Goal: Information Seeking & Learning: Learn about a topic

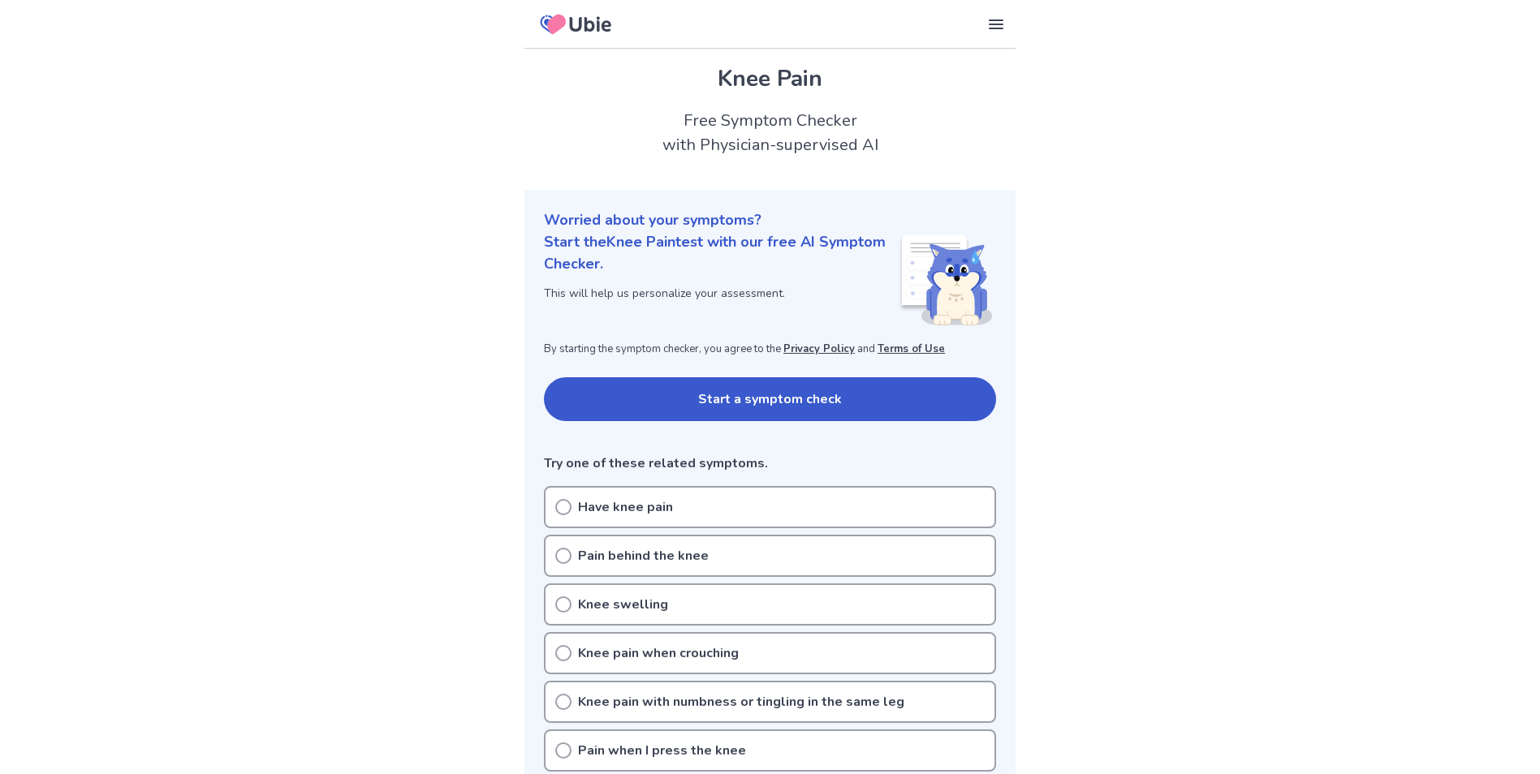
click at [568, 556] on icon at bounding box center [563, 556] width 16 height 16
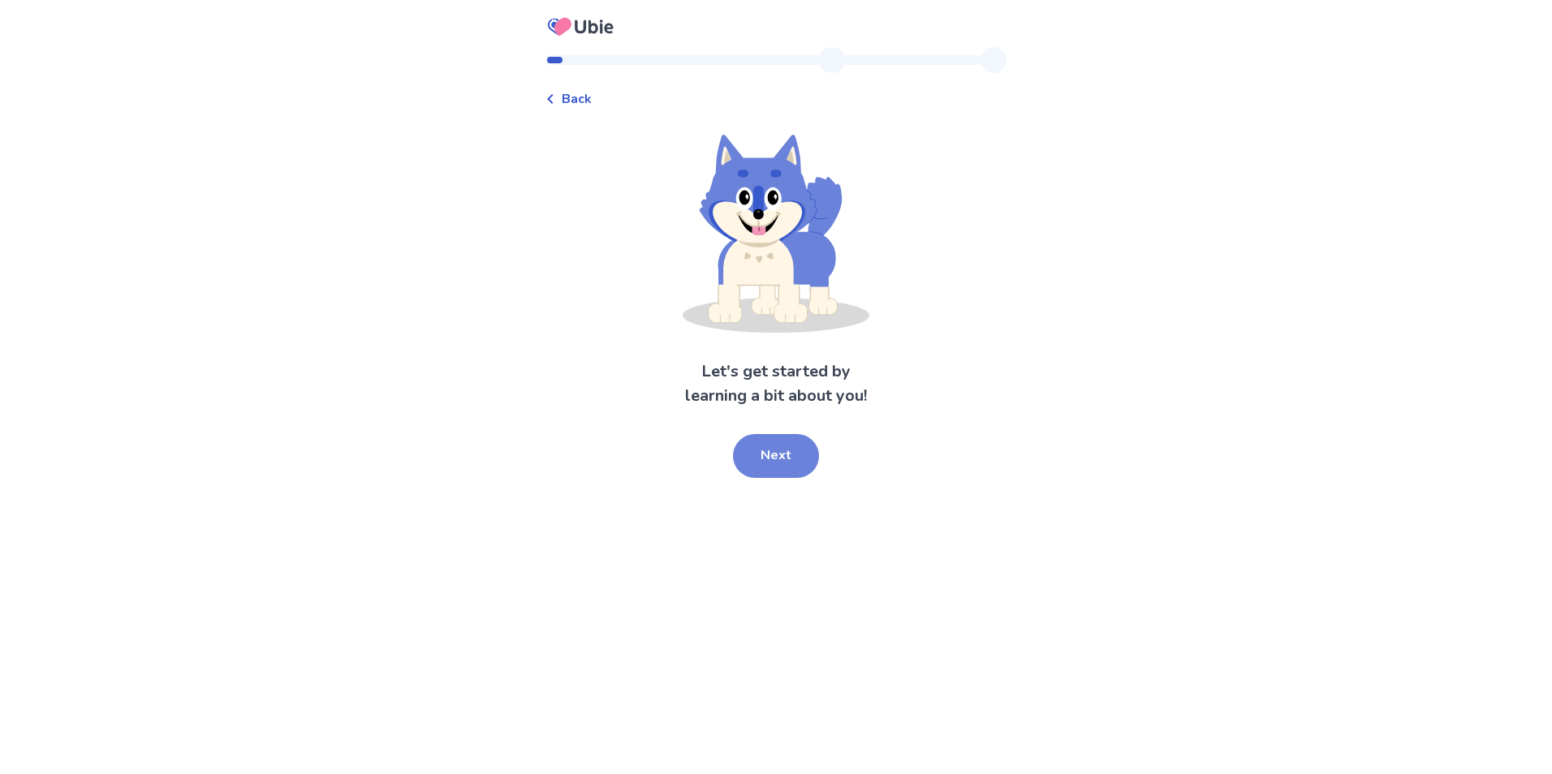
click at [769, 468] on button "Next" at bounding box center [776, 456] width 86 height 44
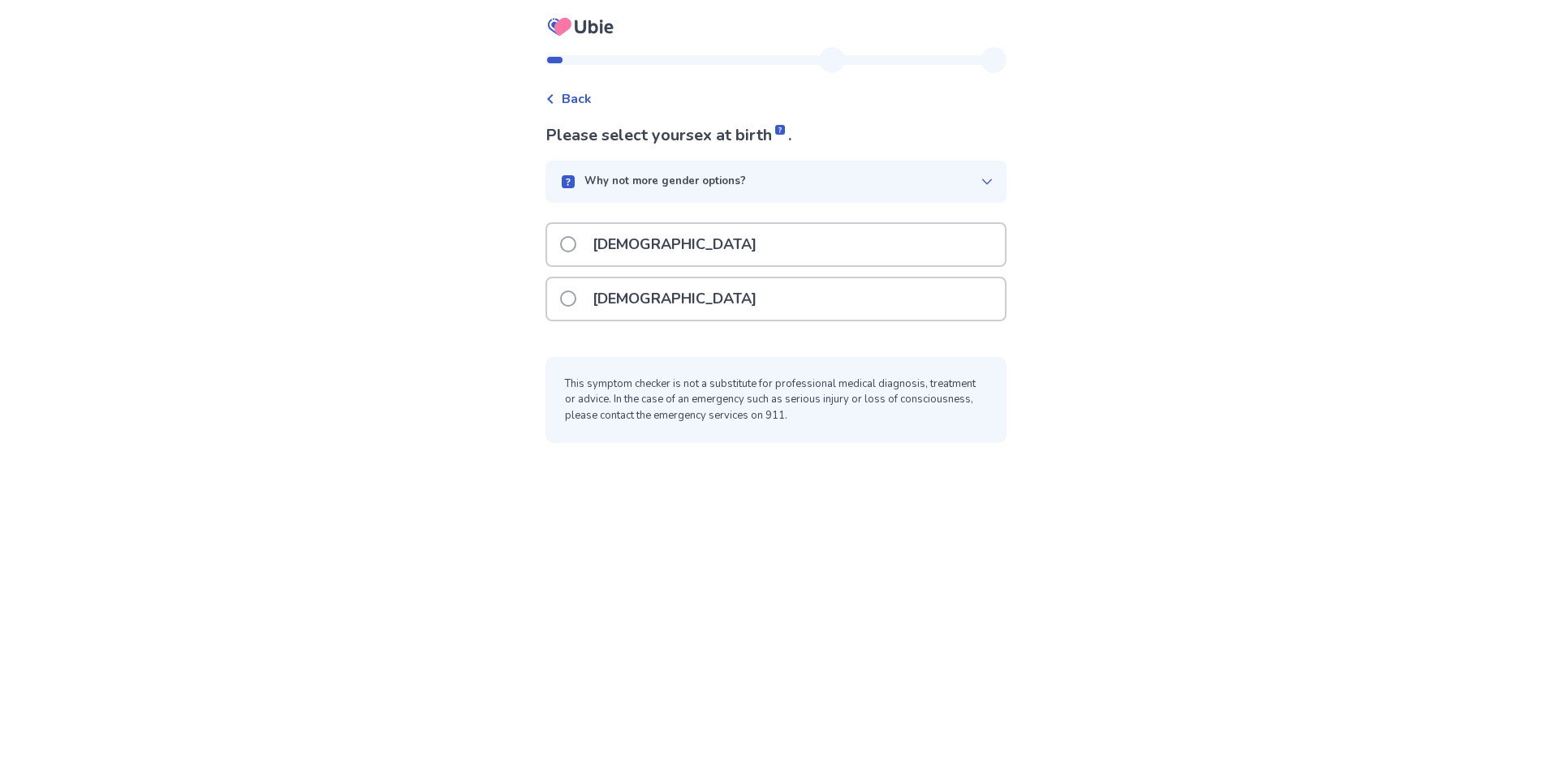
click at [614, 240] on p "Male" at bounding box center [674, 244] width 183 height 41
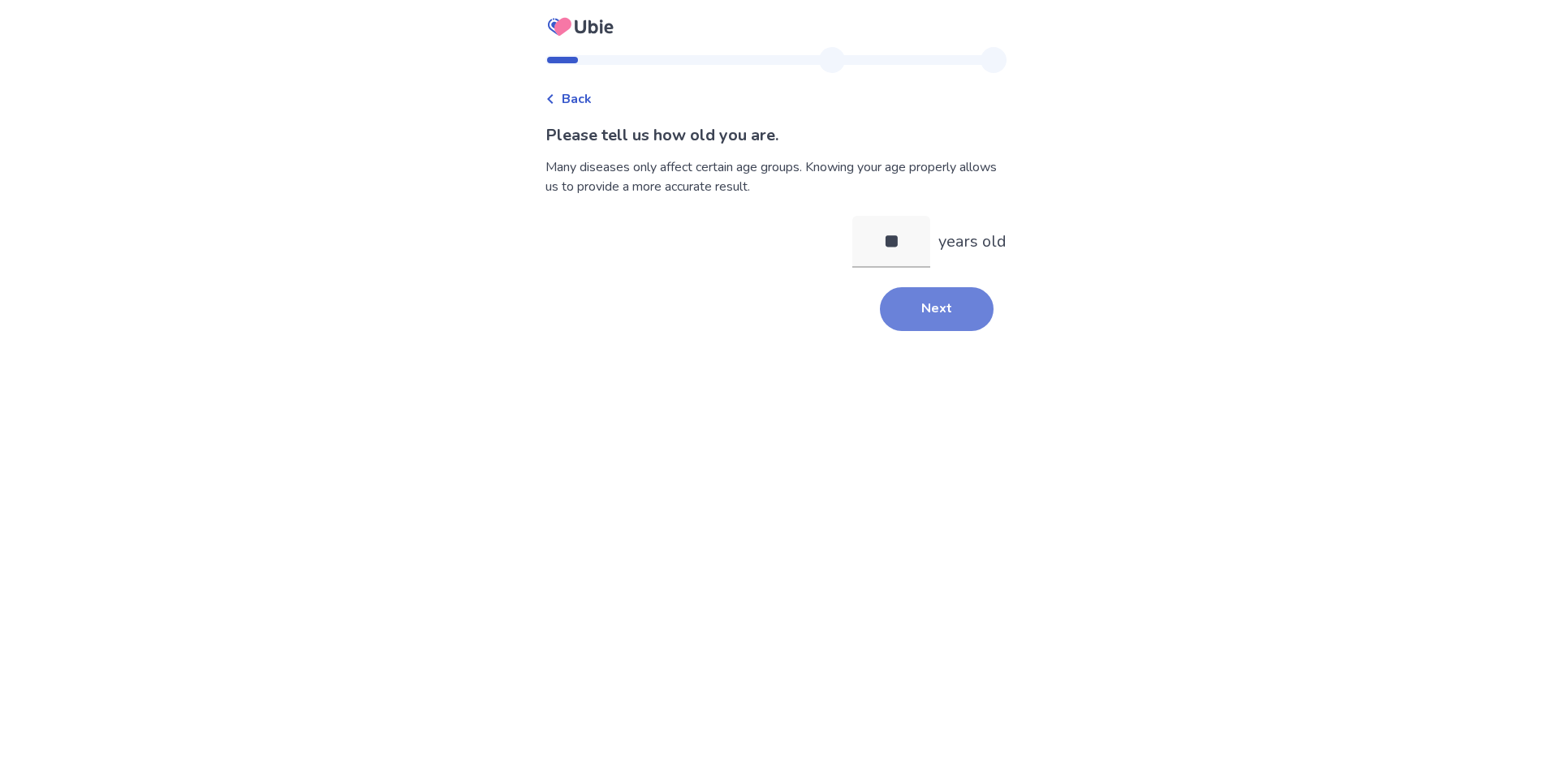
type input "**"
click at [946, 306] on button "Next" at bounding box center [937, 309] width 114 height 44
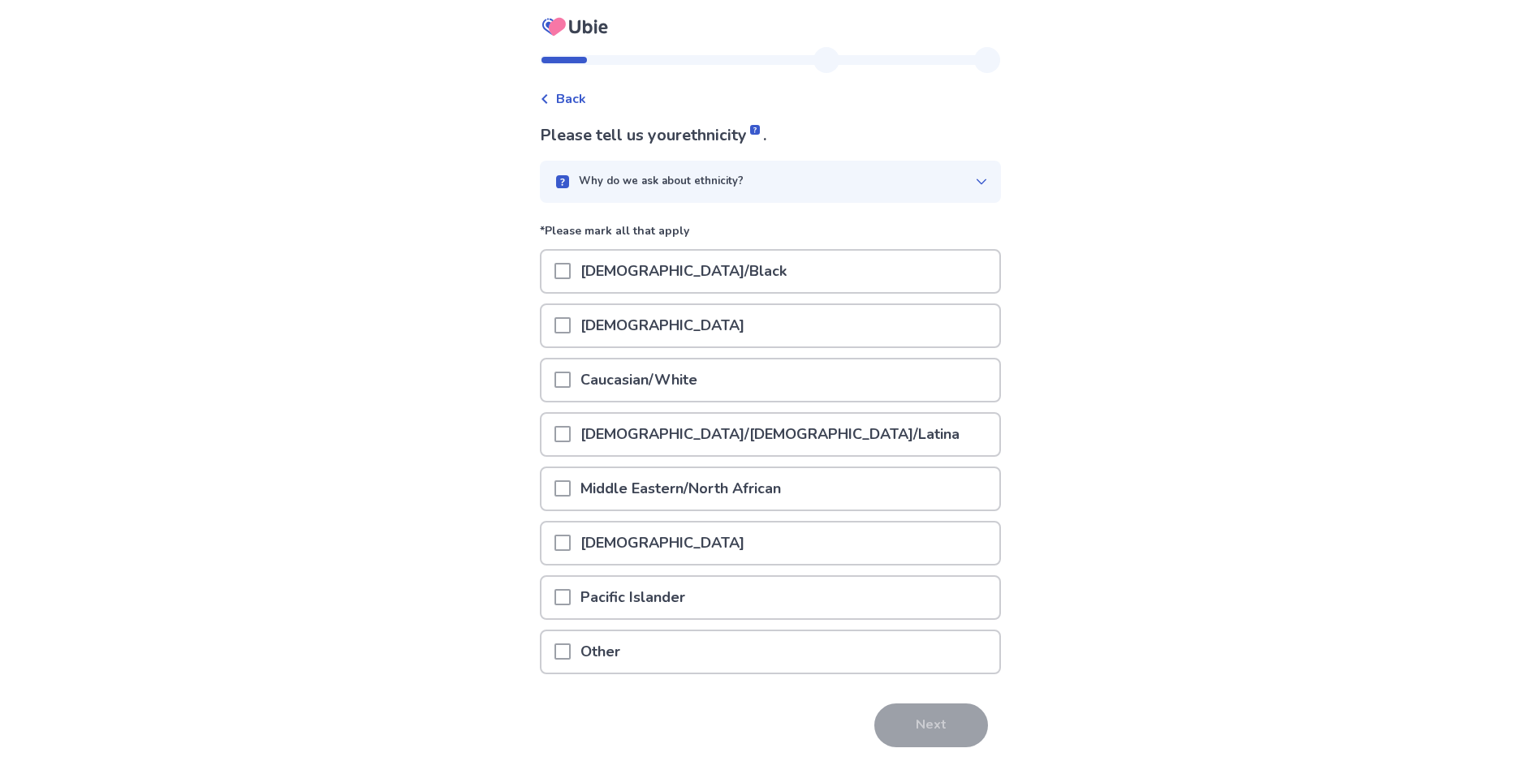
click at [612, 390] on p "Caucasian/White" at bounding box center [639, 380] width 136 height 41
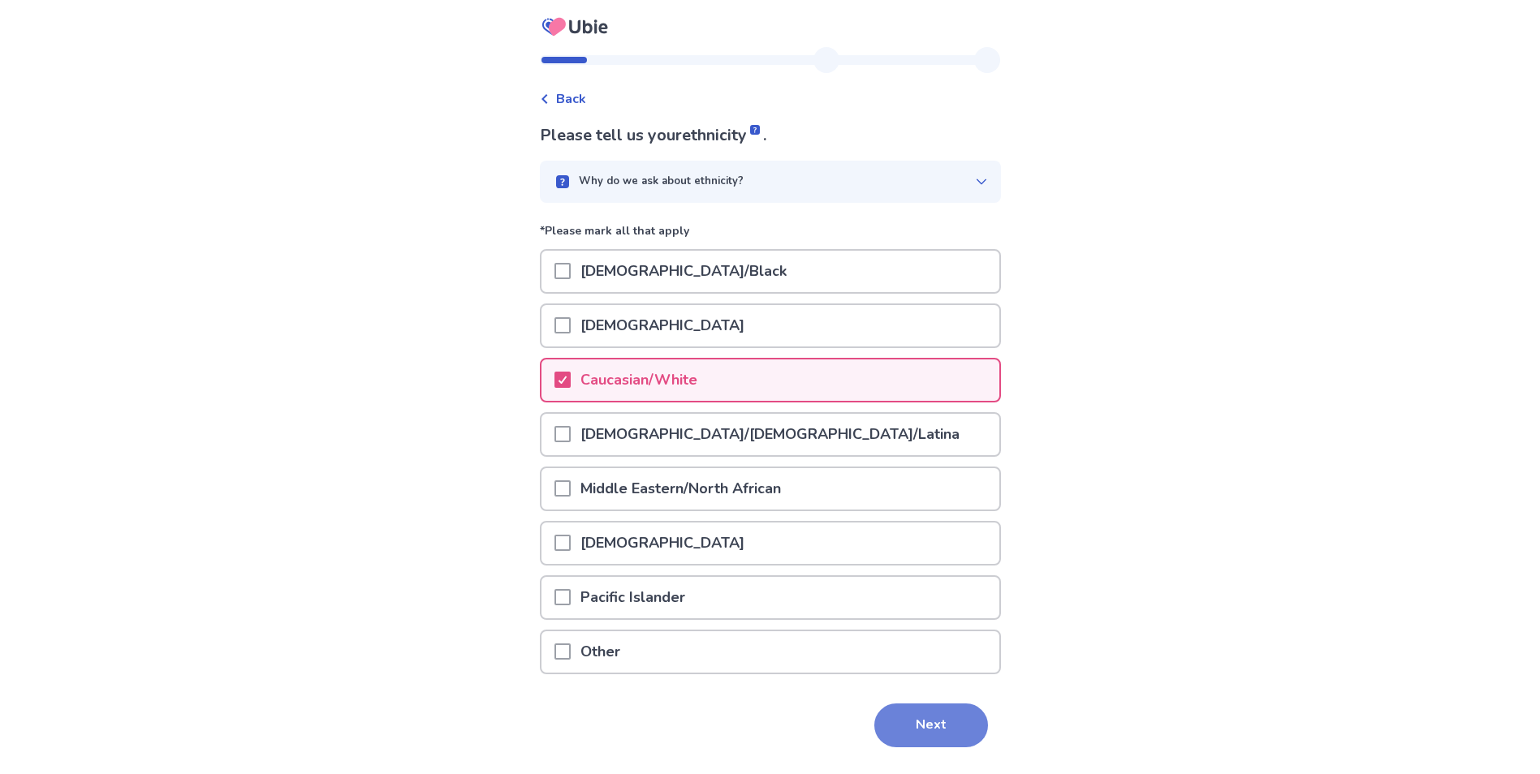
click at [908, 718] on button "Next" at bounding box center [931, 726] width 114 height 44
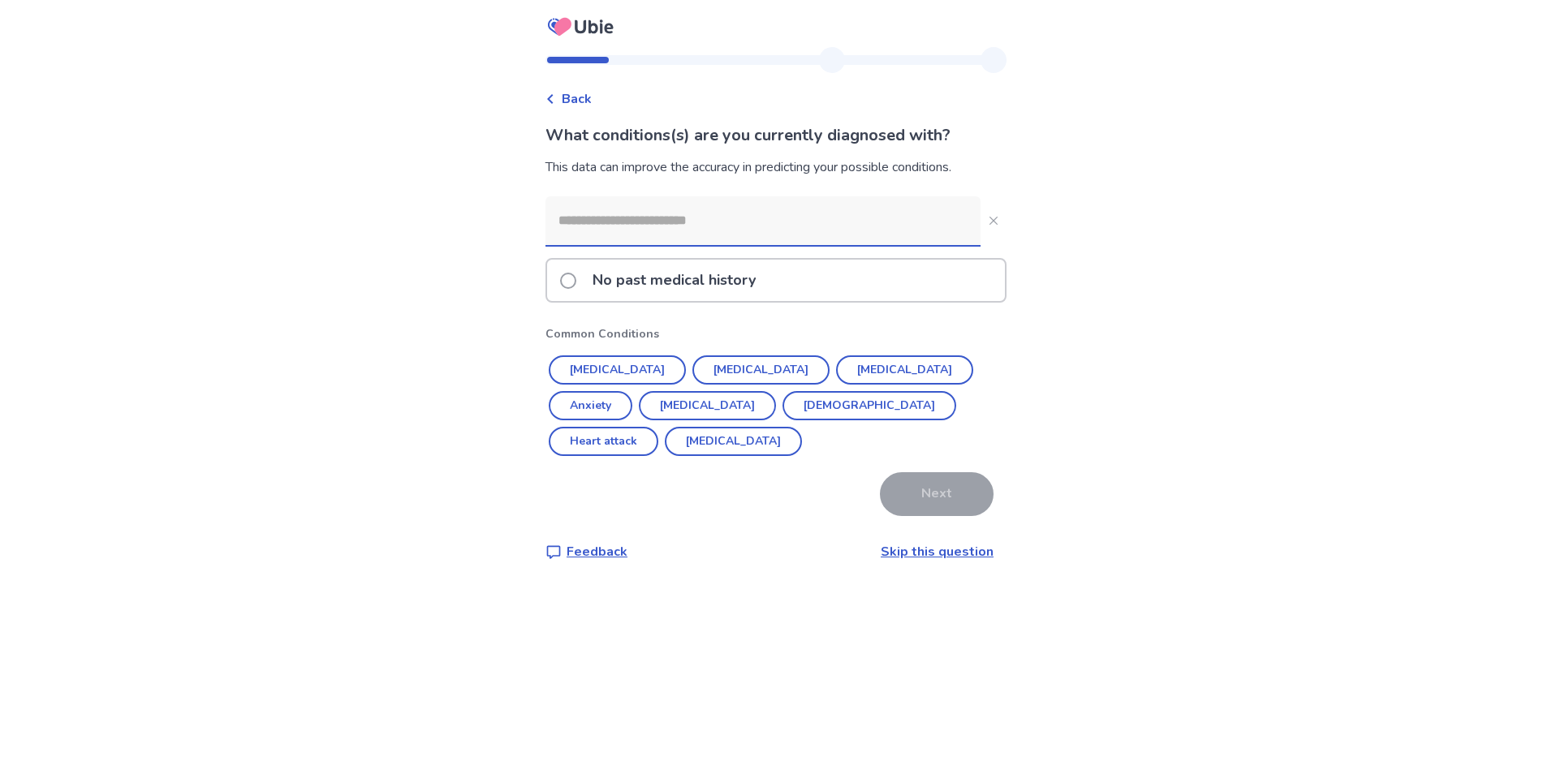
click at [614, 221] on input at bounding box center [762, 220] width 435 height 49
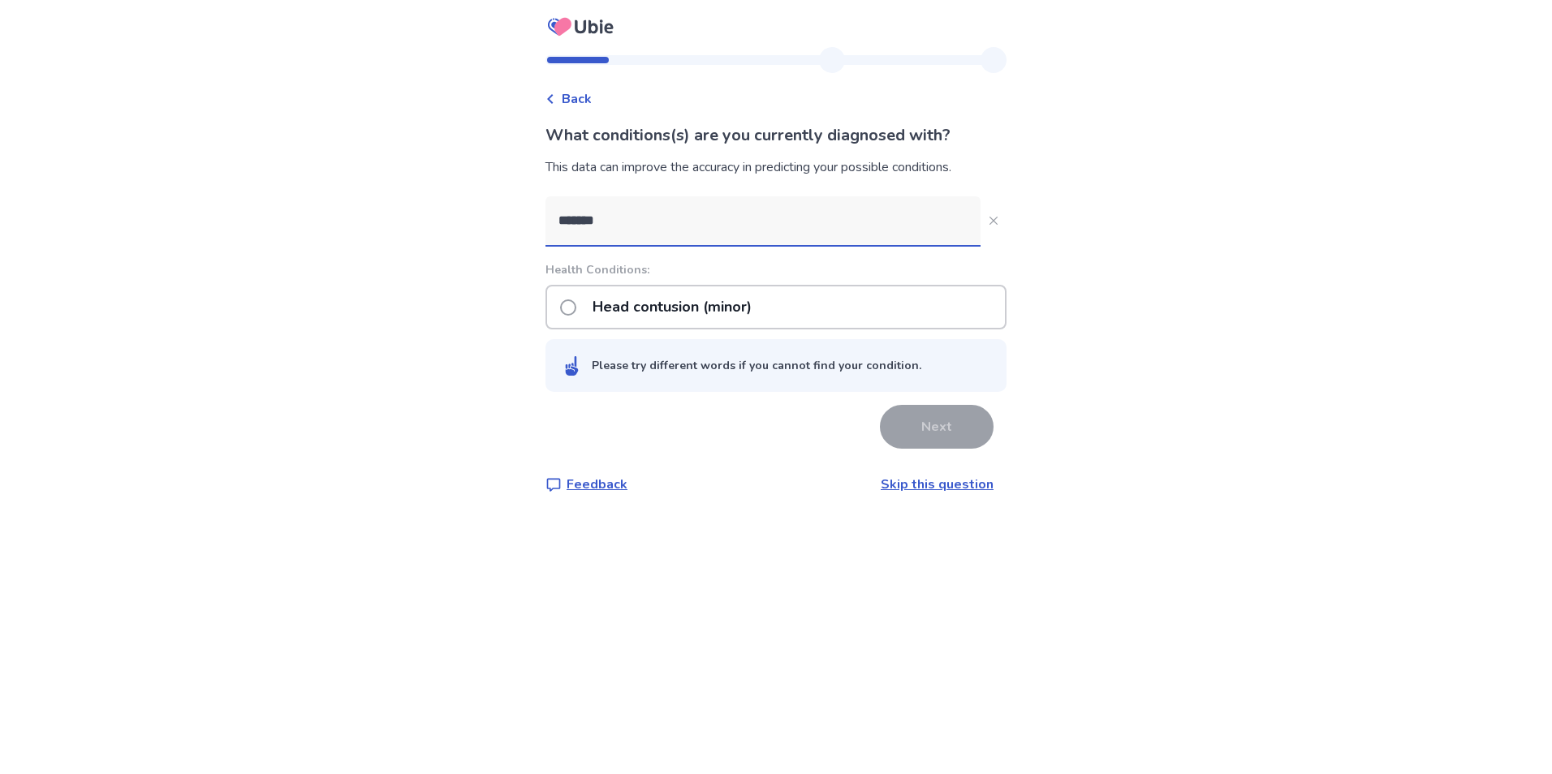
type input "********"
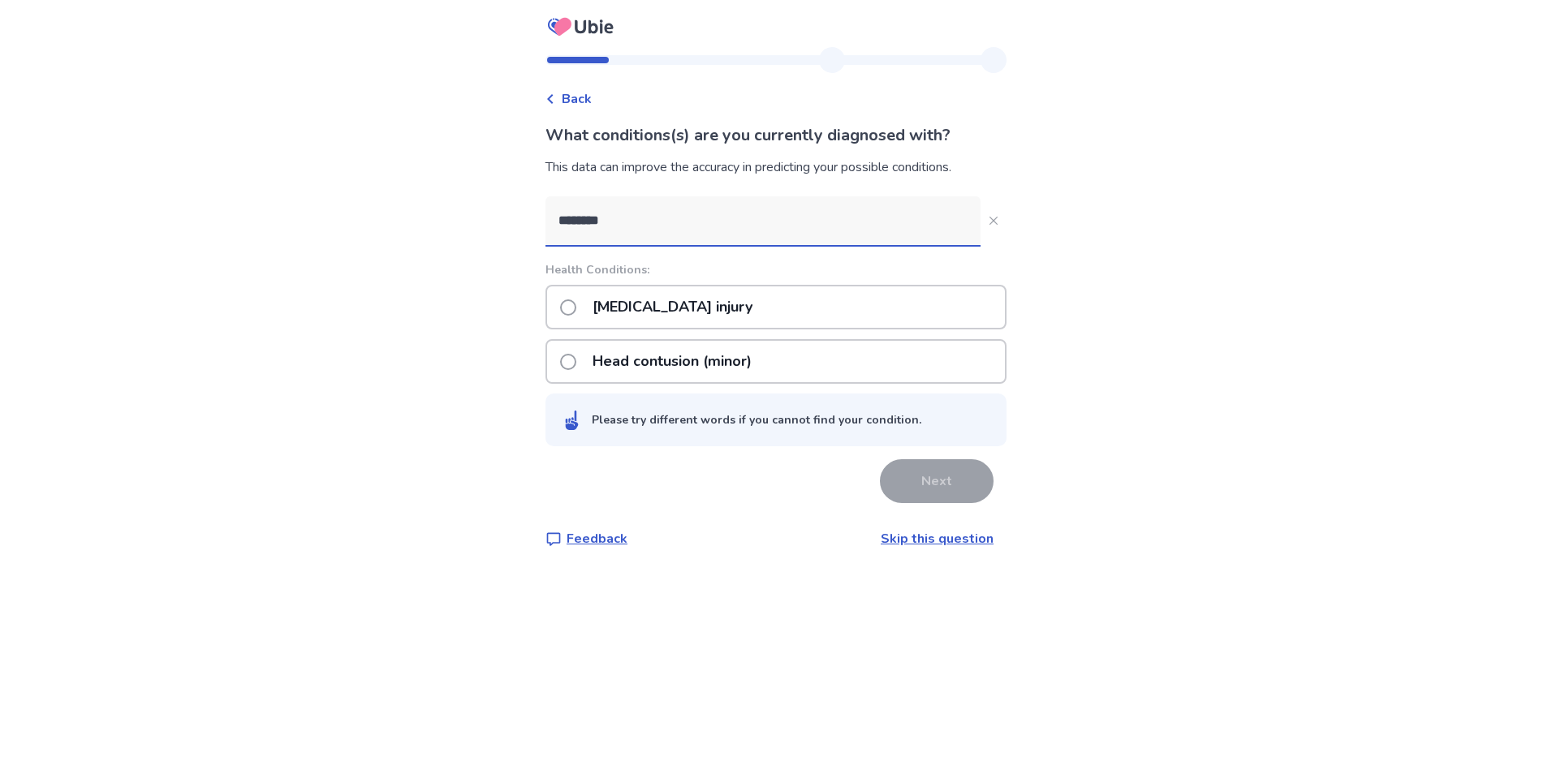
click at [662, 312] on p "Meniscus injury" at bounding box center [672, 307] width 179 height 41
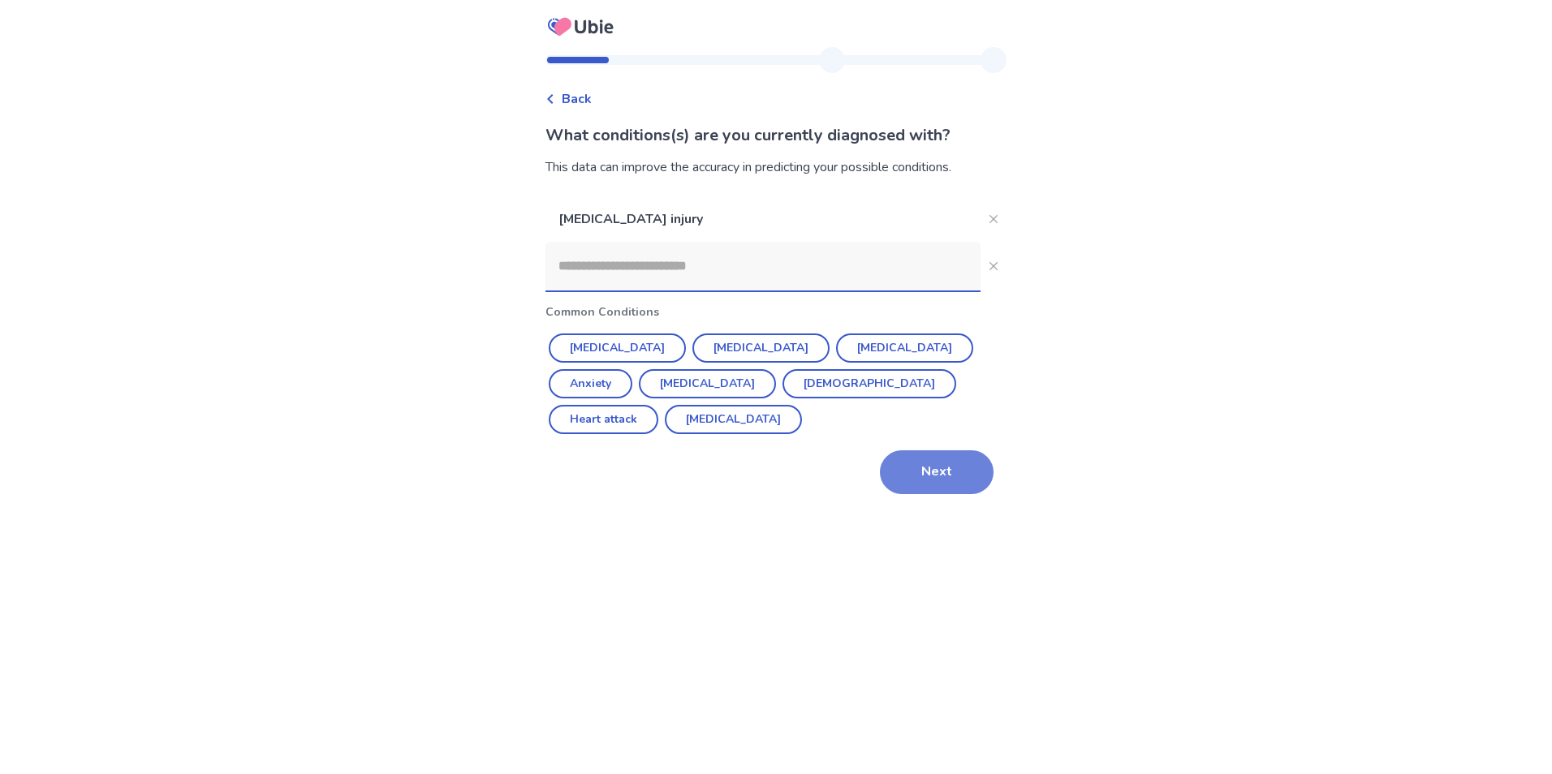
click at [924, 450] on button "Next" at bounding box center [937, 472] width 114 height 44
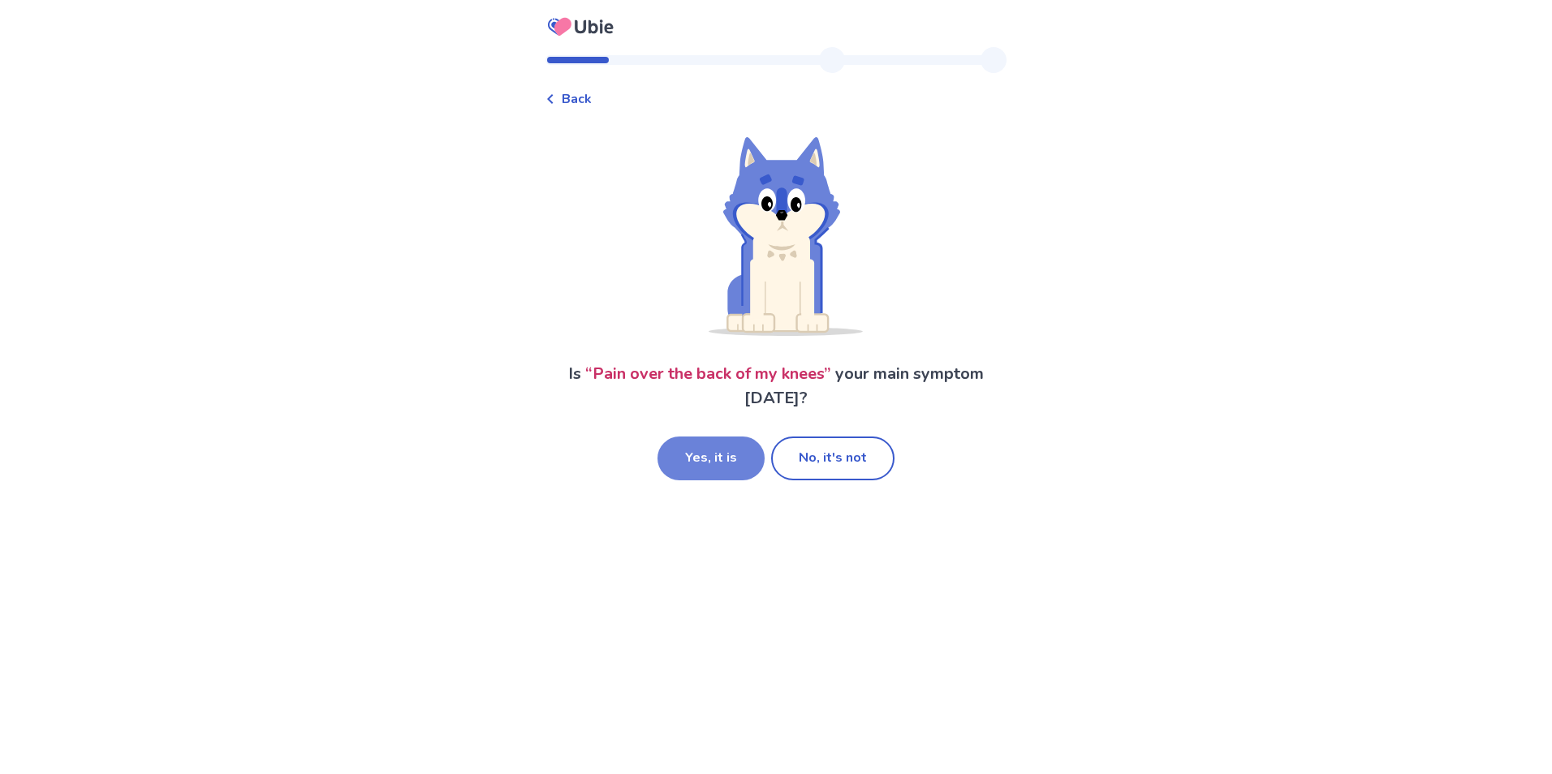
click at [722, 460] on button "Yes, it is" at bounding box center [710, 459] width 107 height 44
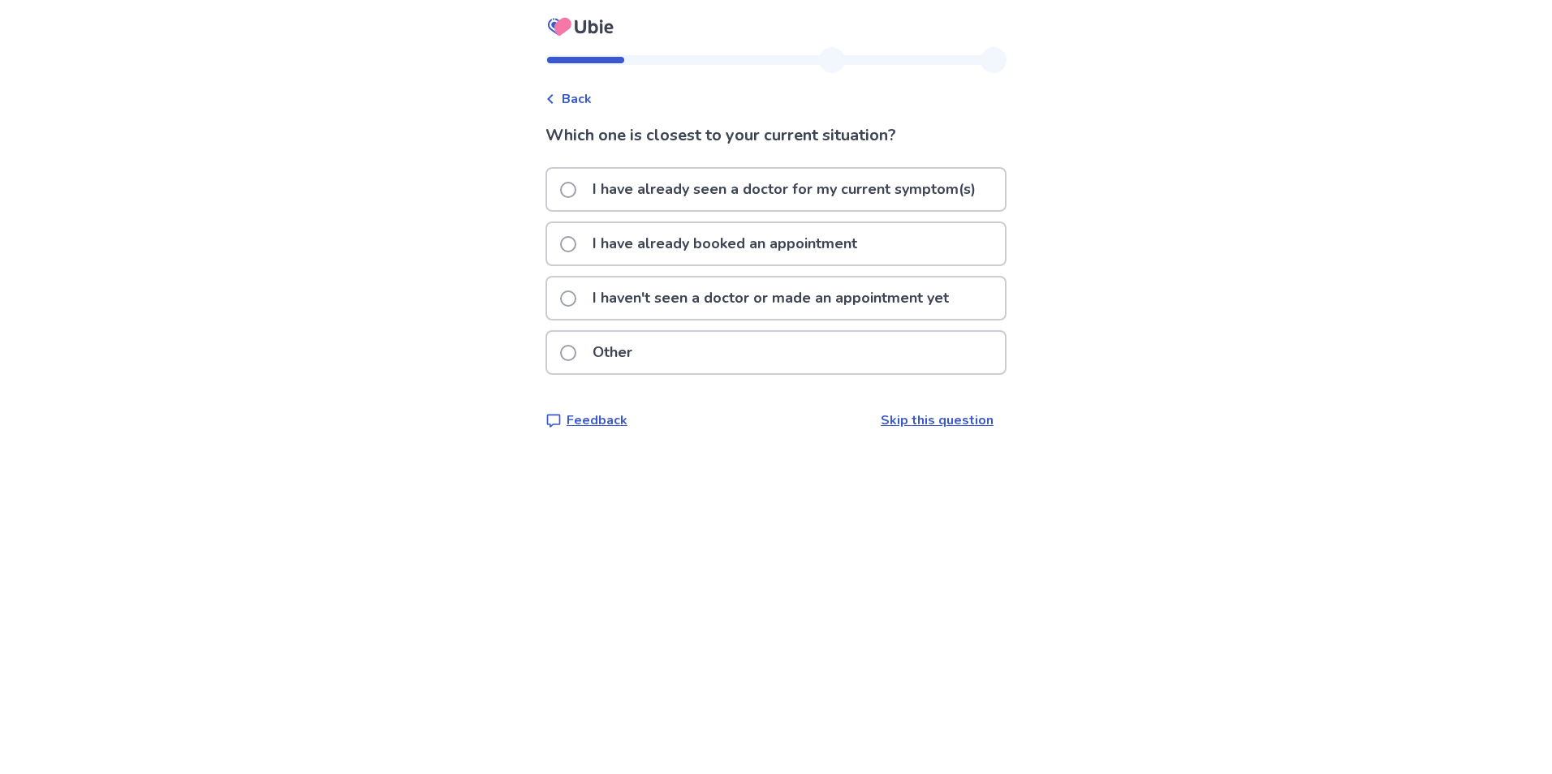
click at [576, 300] on span at bounding box center [568, 299] width 16 height 16
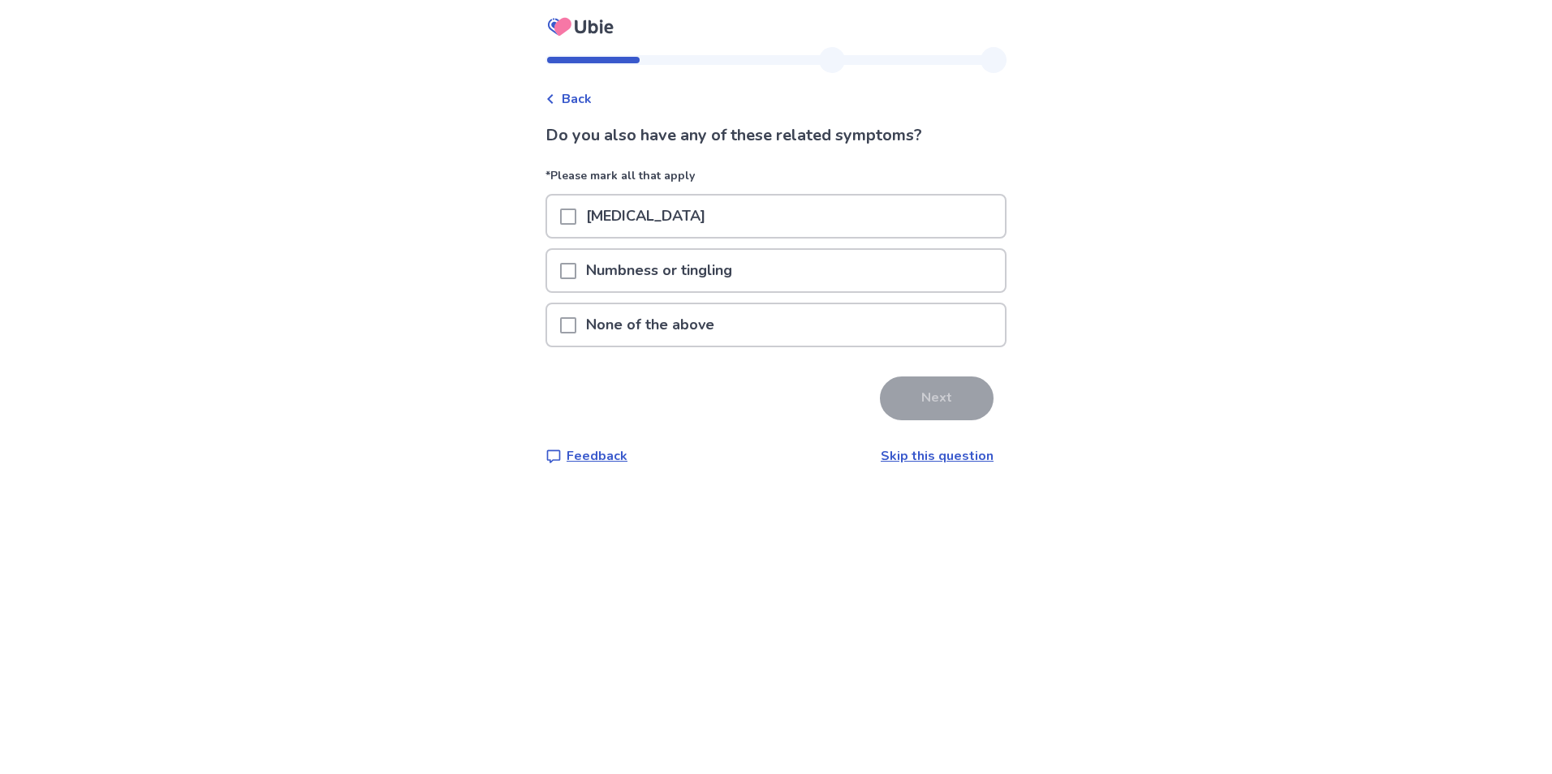
click at [576, 276] on span at bounding box center [568, 271] width 16 height 16
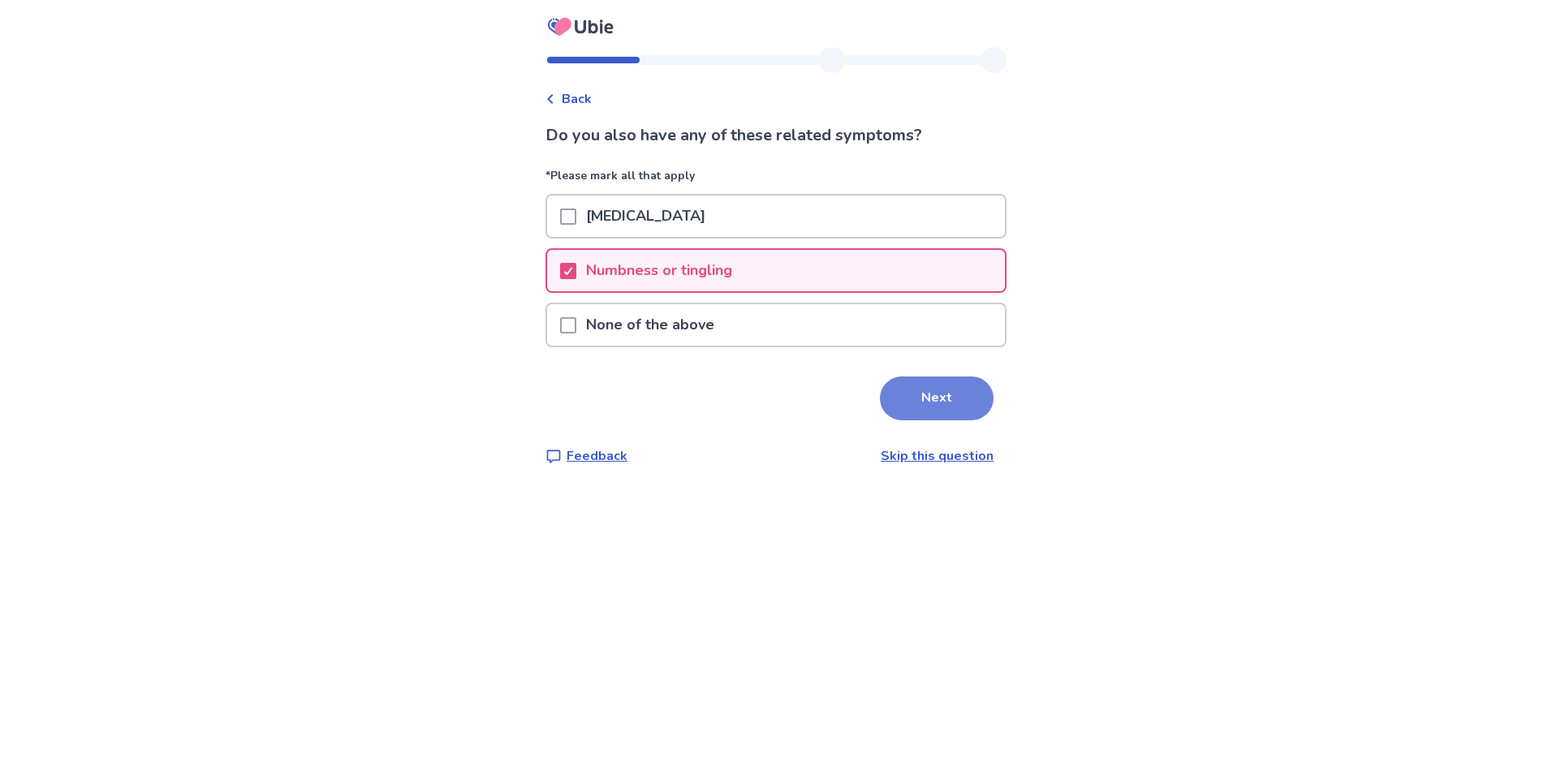
click at [937, 403] on button "Next" at bounding box center [937, 399] width 114 height 44
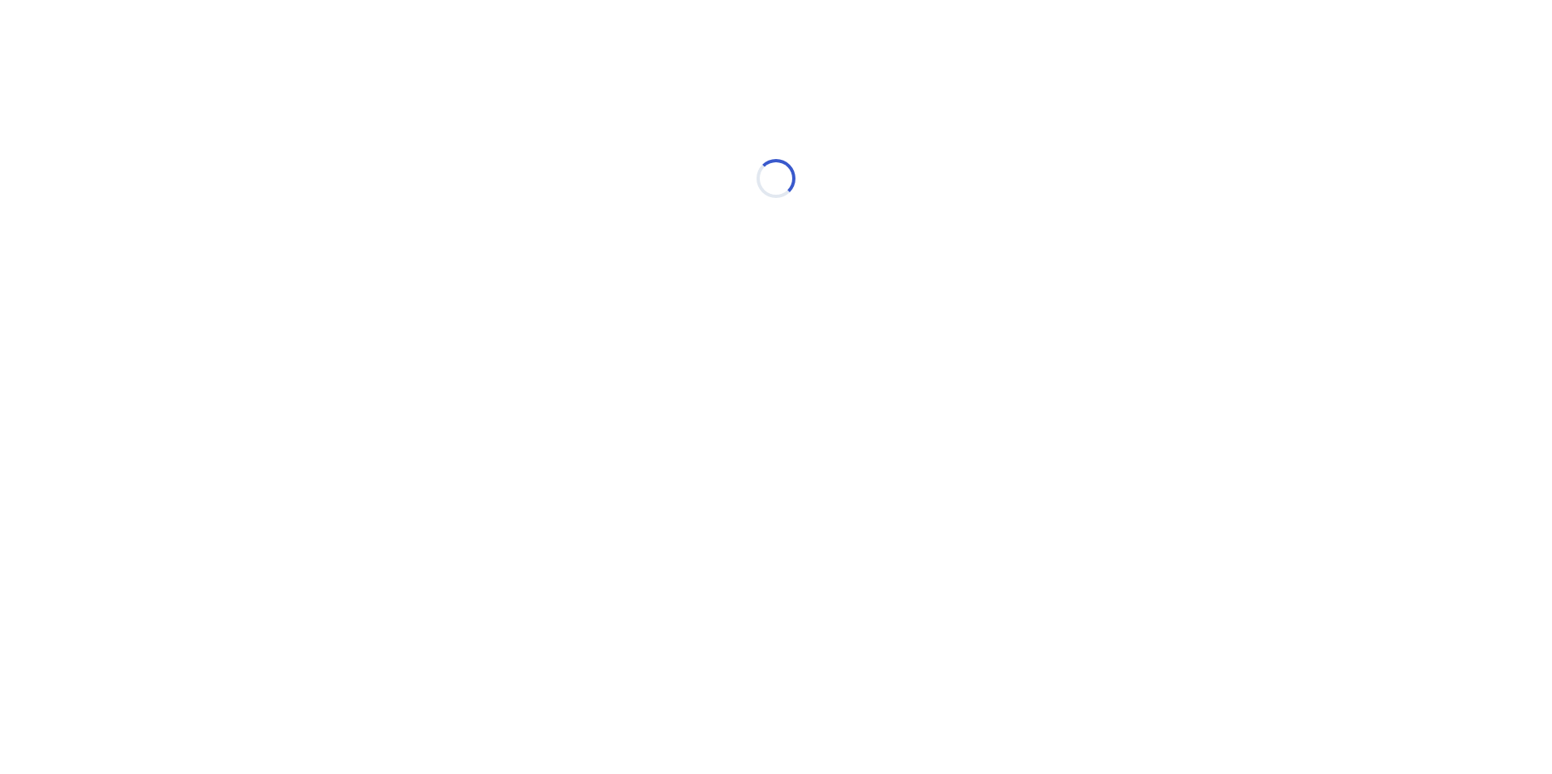
select select "*"
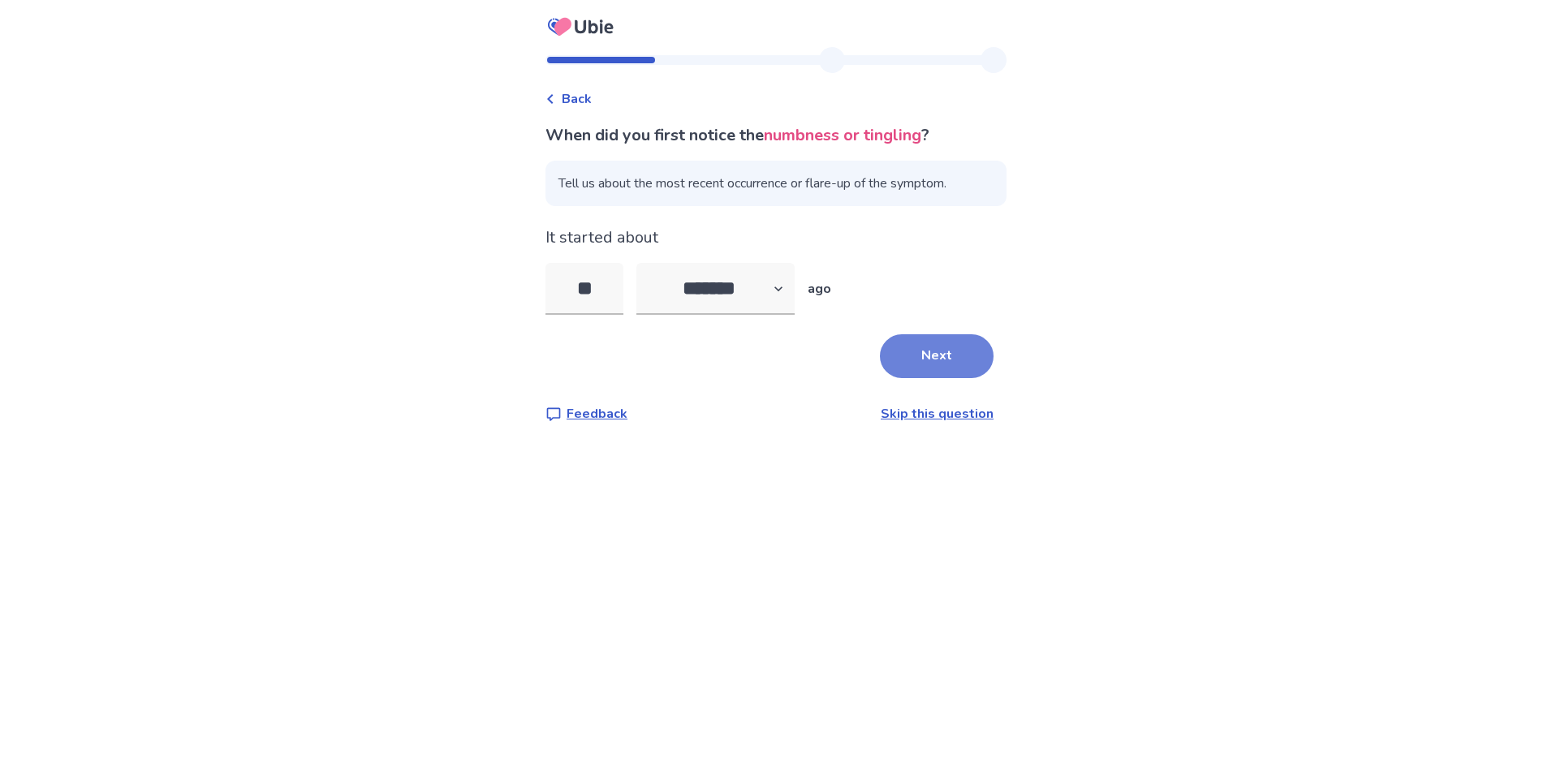
type input "**"
click at [922, 352] on button "Next" at bounding box center [937, 356] width 114 height 44
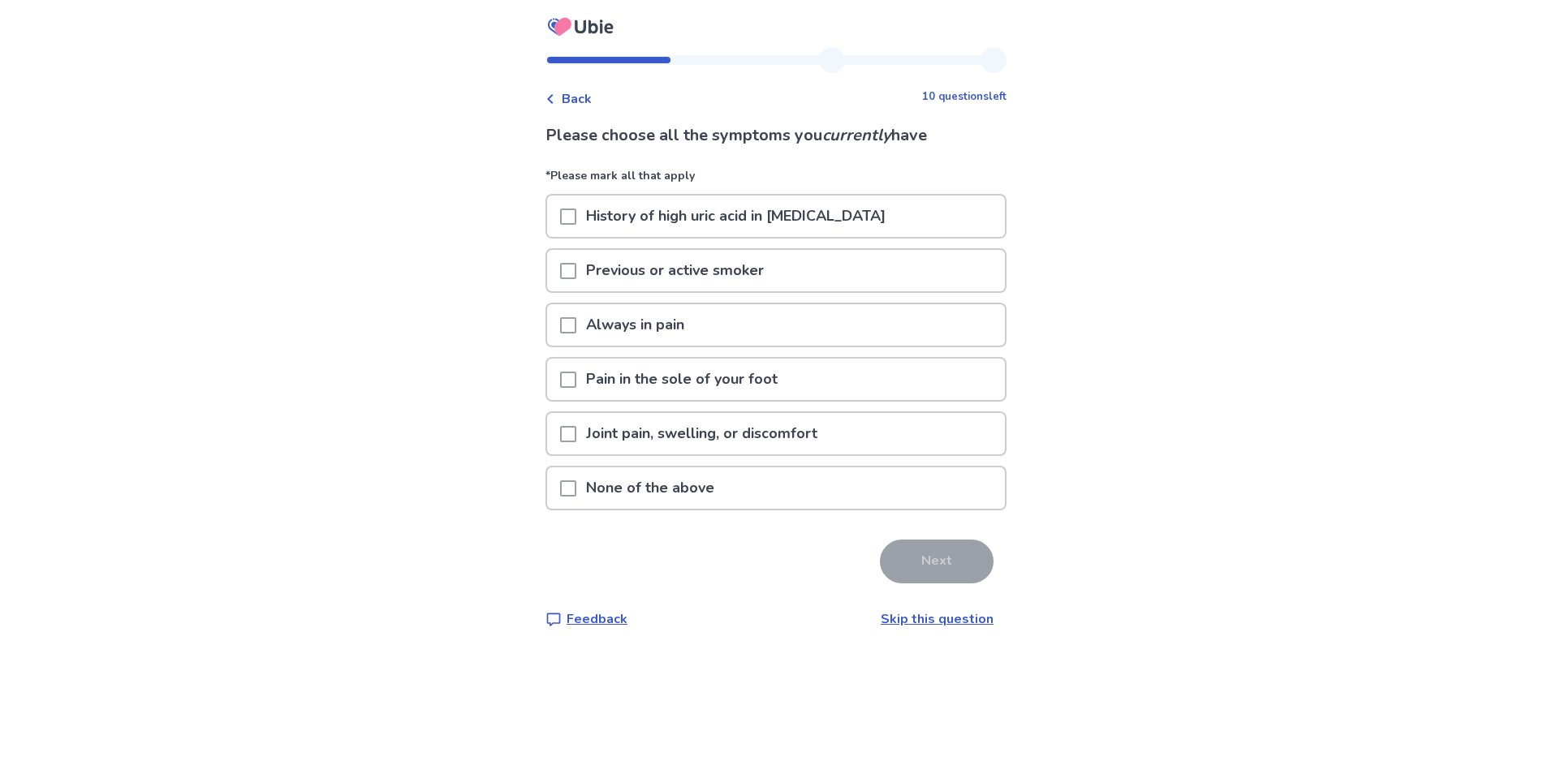
click at [576, 269] on span at bounding box center [568, 271] width 16 height 16
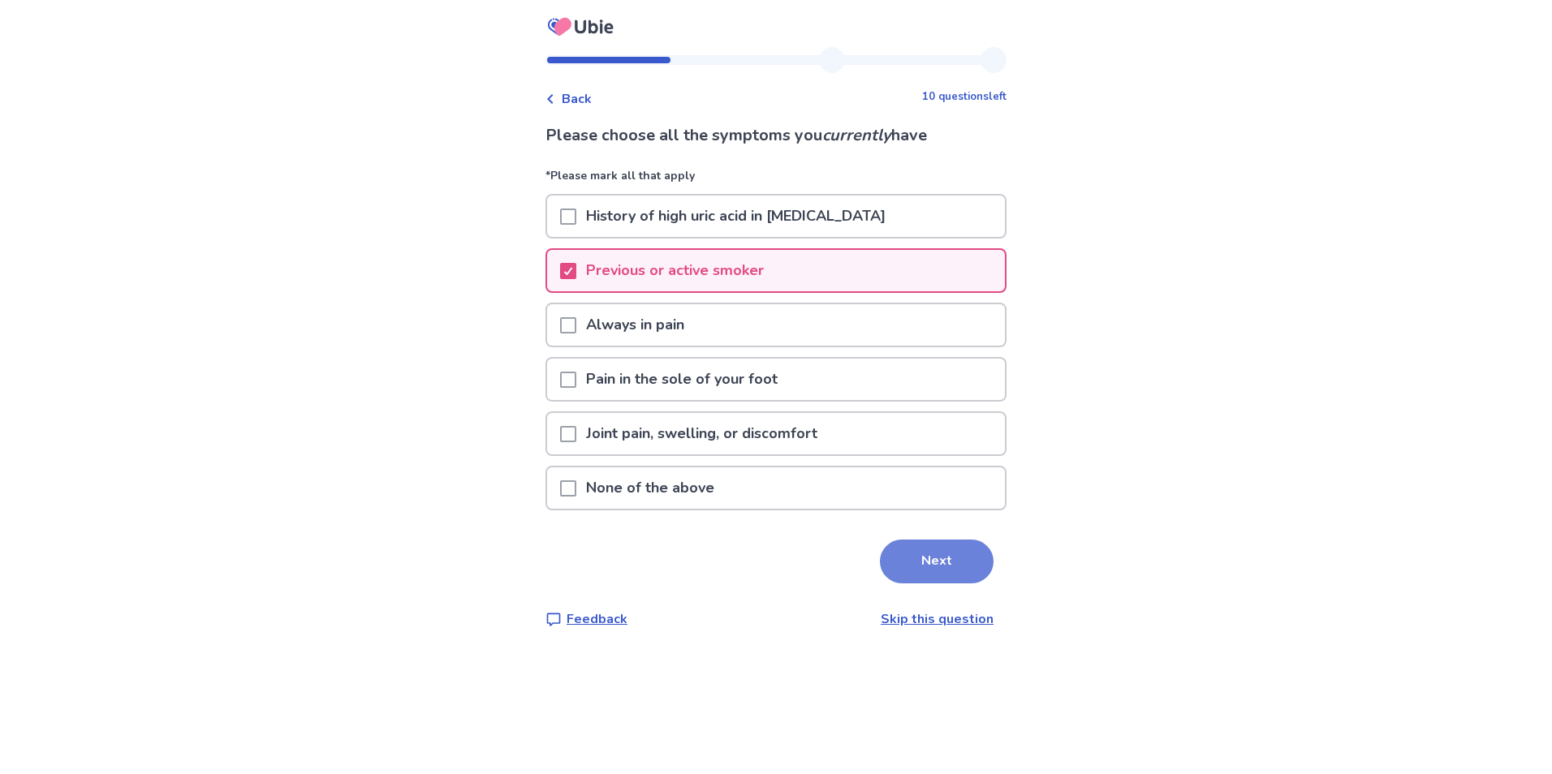
click at [937, 555] on button "Next" at bounding box center [937, 562] width 114 height 44
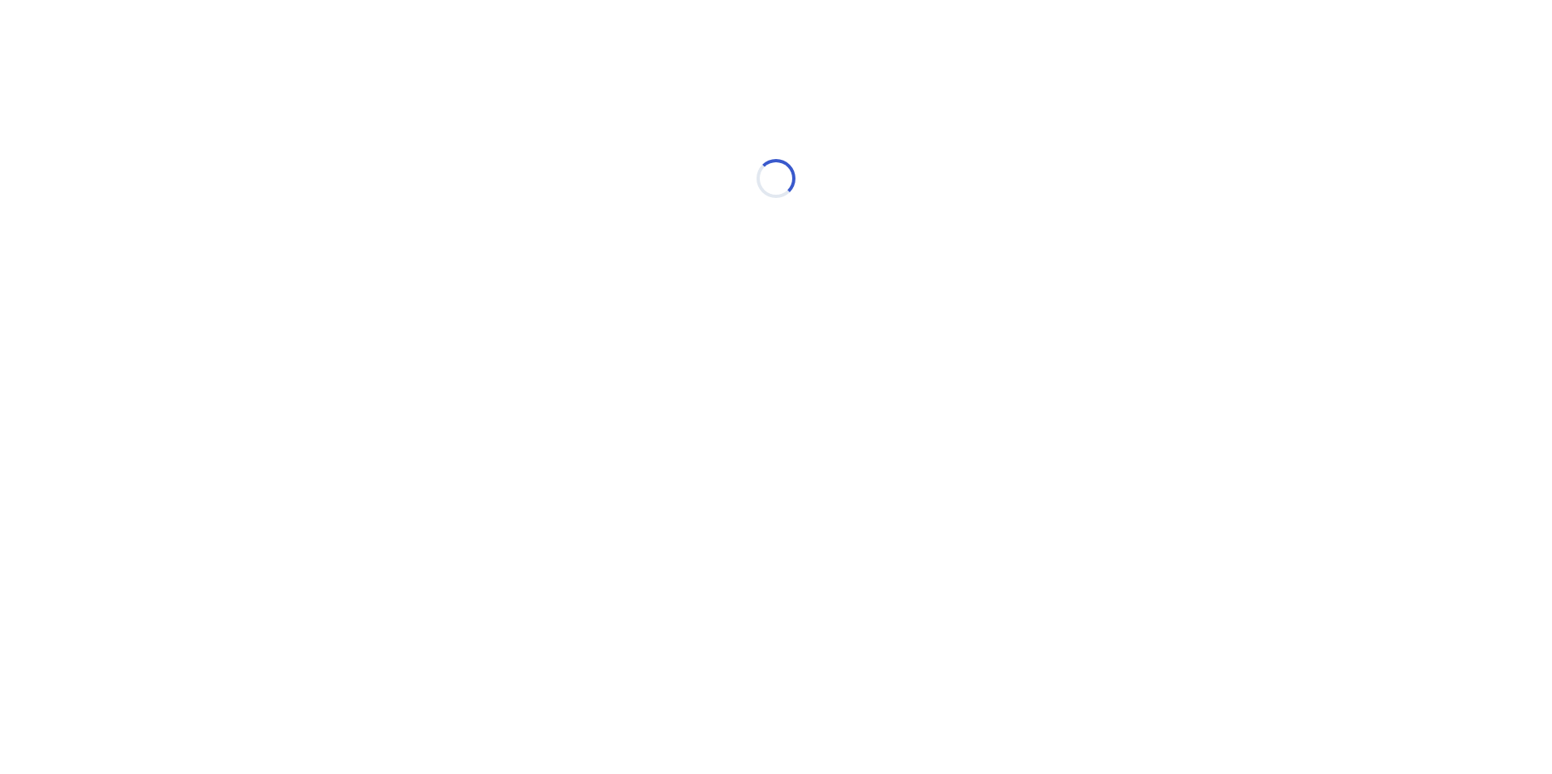
select select "*"
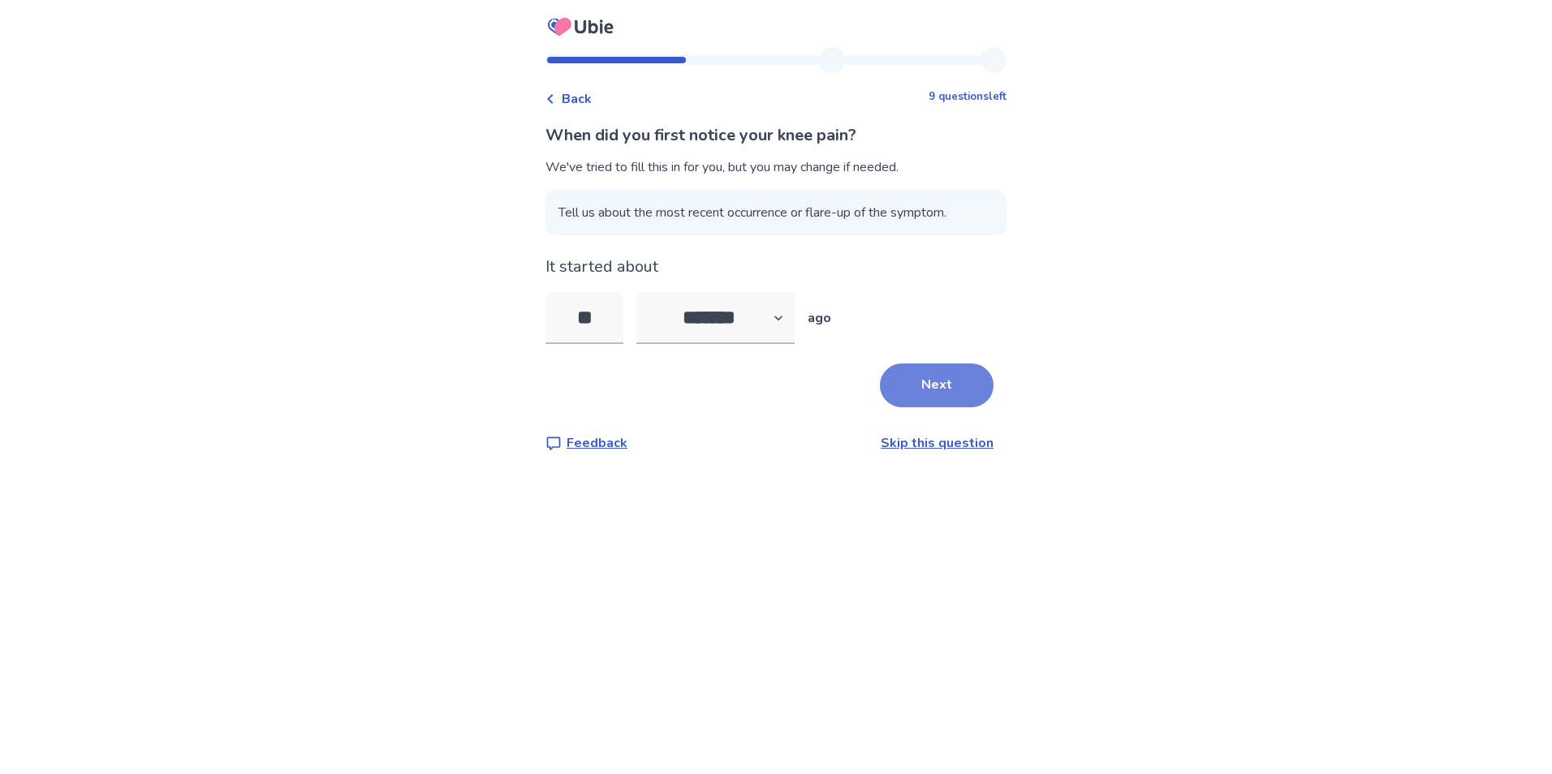
click at [939, 384] on button "Next" at bounding box center [937, 386] width 114 height 44
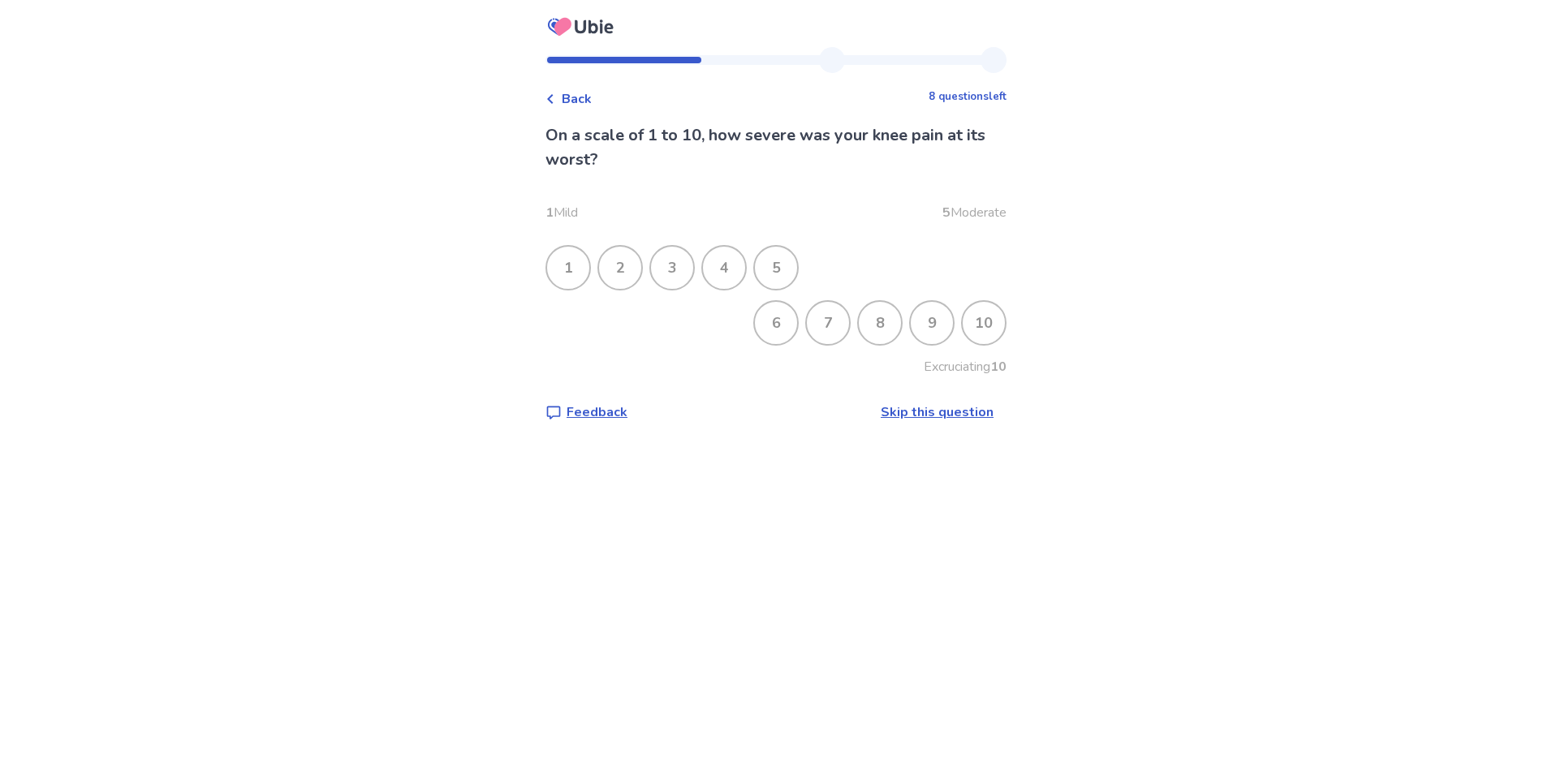
click at [782, 263] on div "5" at bounding box center [776, 268] width 42 height 42
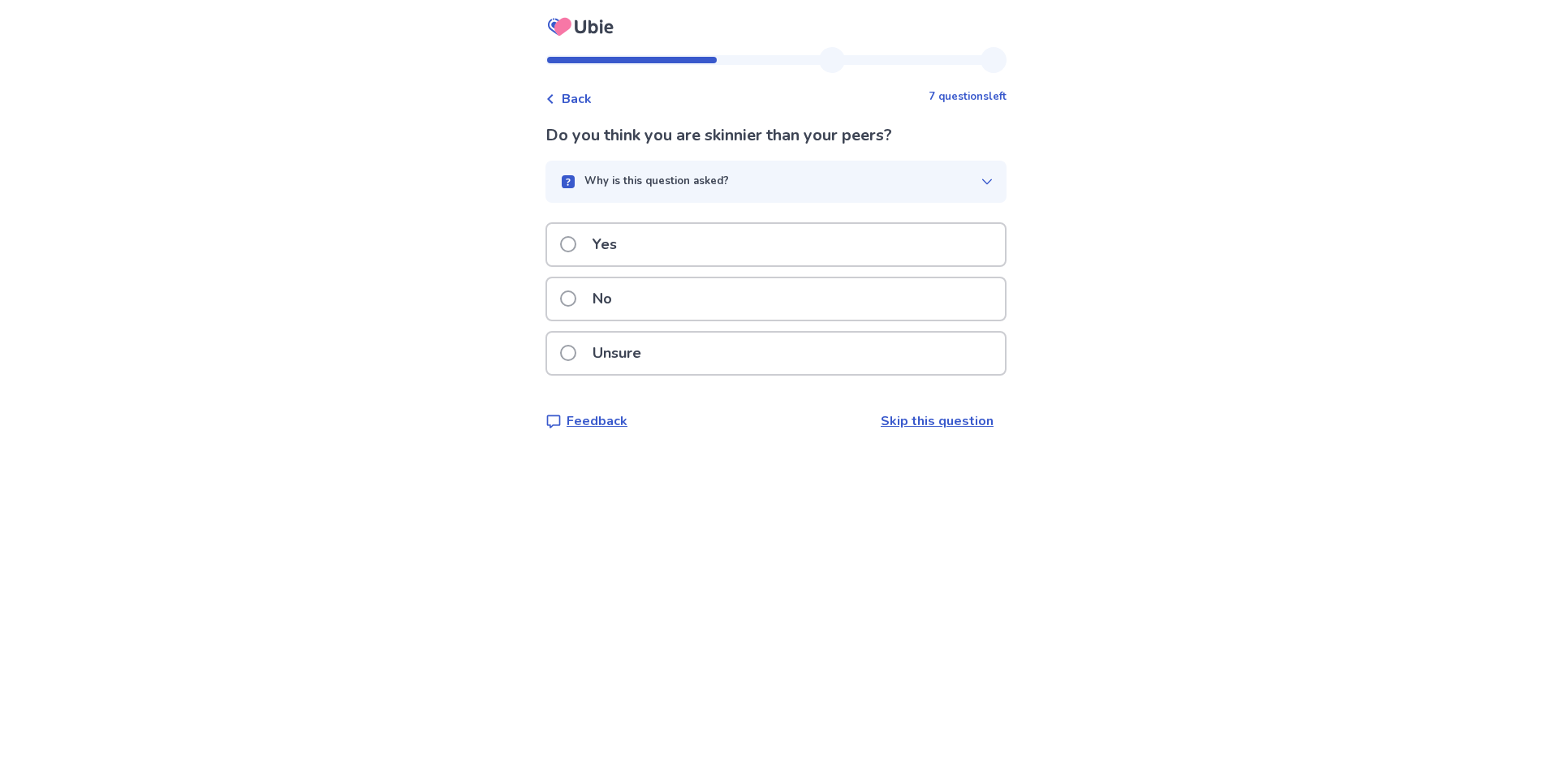
click at [597, 248] on p "Yes" at bounding box center [605, 244] width 44 height 41
click at [611, 306] on p "No" at bounding box center [602, 298] width 39 height 41
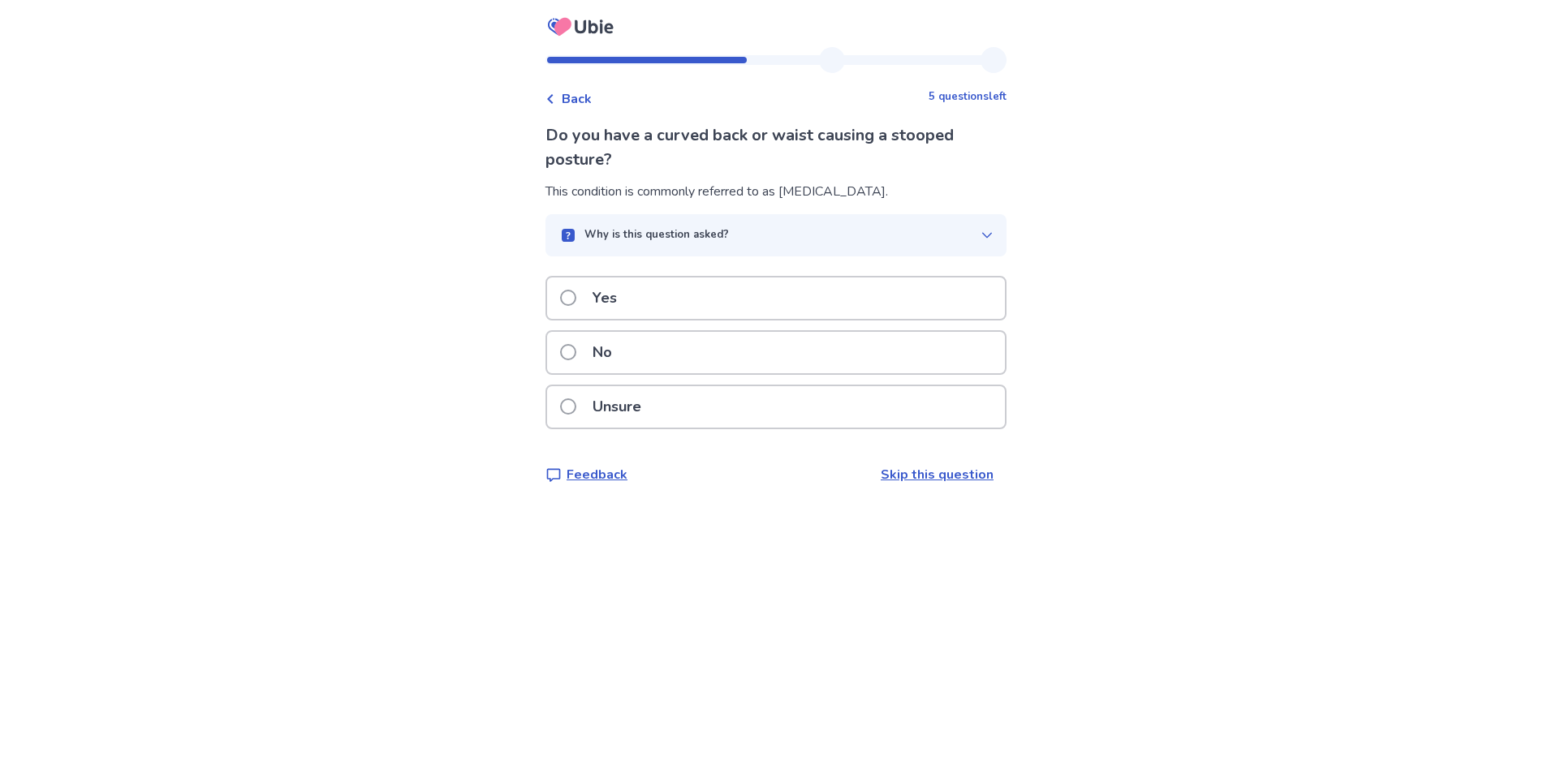
click at [609, 344] on p "No" at bounding box center [602, 352] width 39 height 41
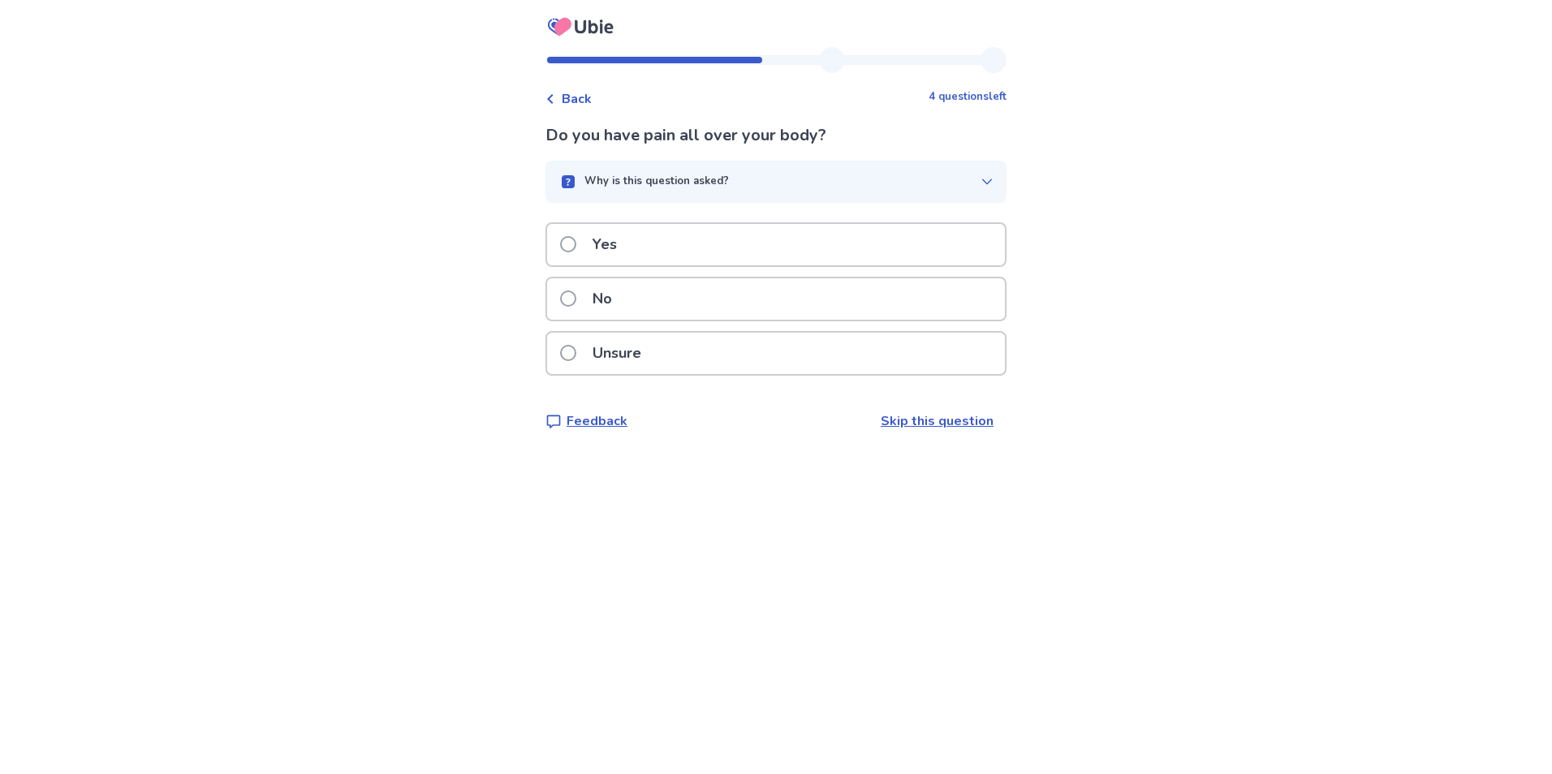
click at [615, 297] on p "No" at bounding box center [602, 298] width 39 height 41
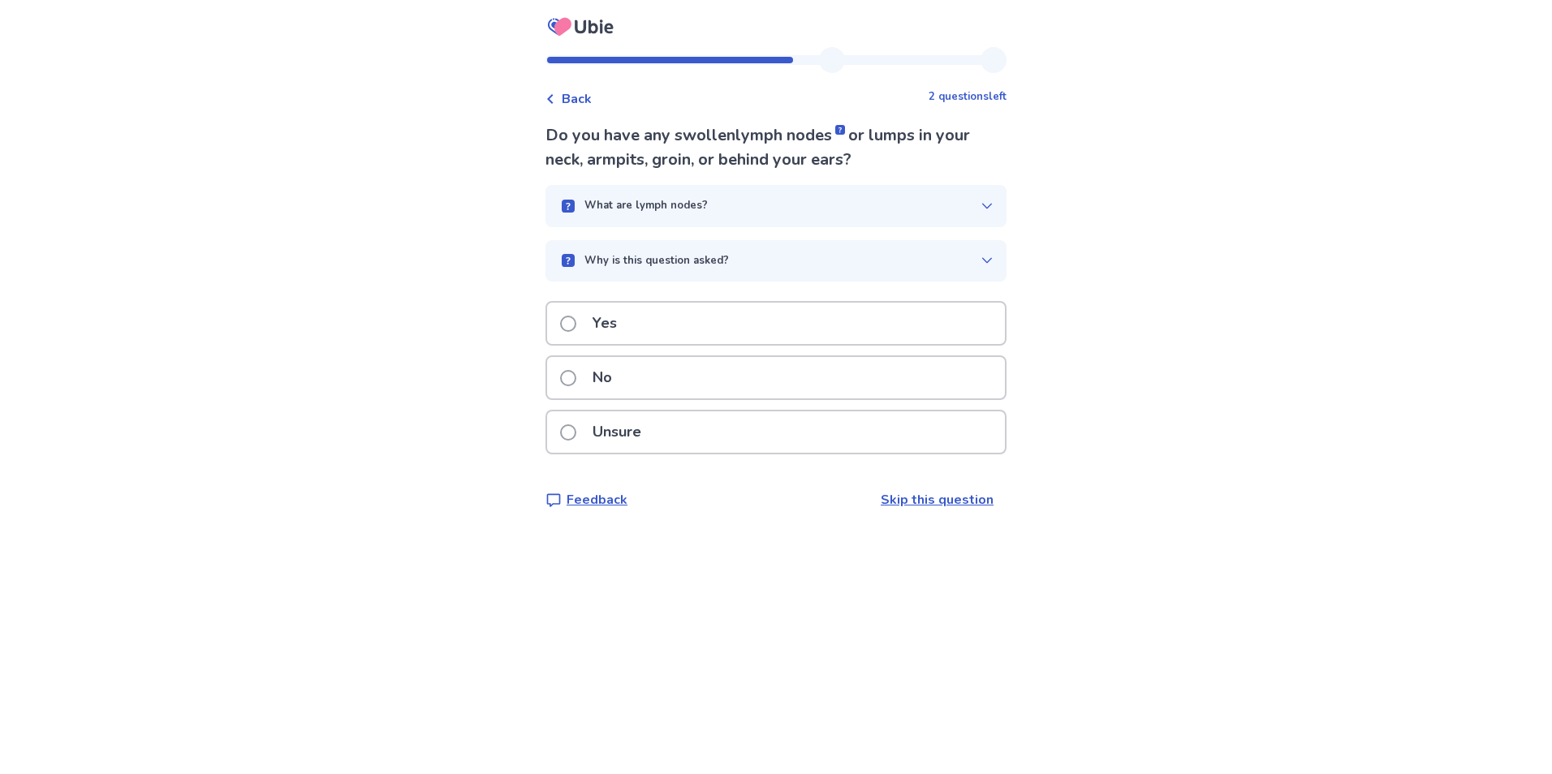
click at [645, 377] on div "No" at bounding box center [776, 377] width 458 height 41
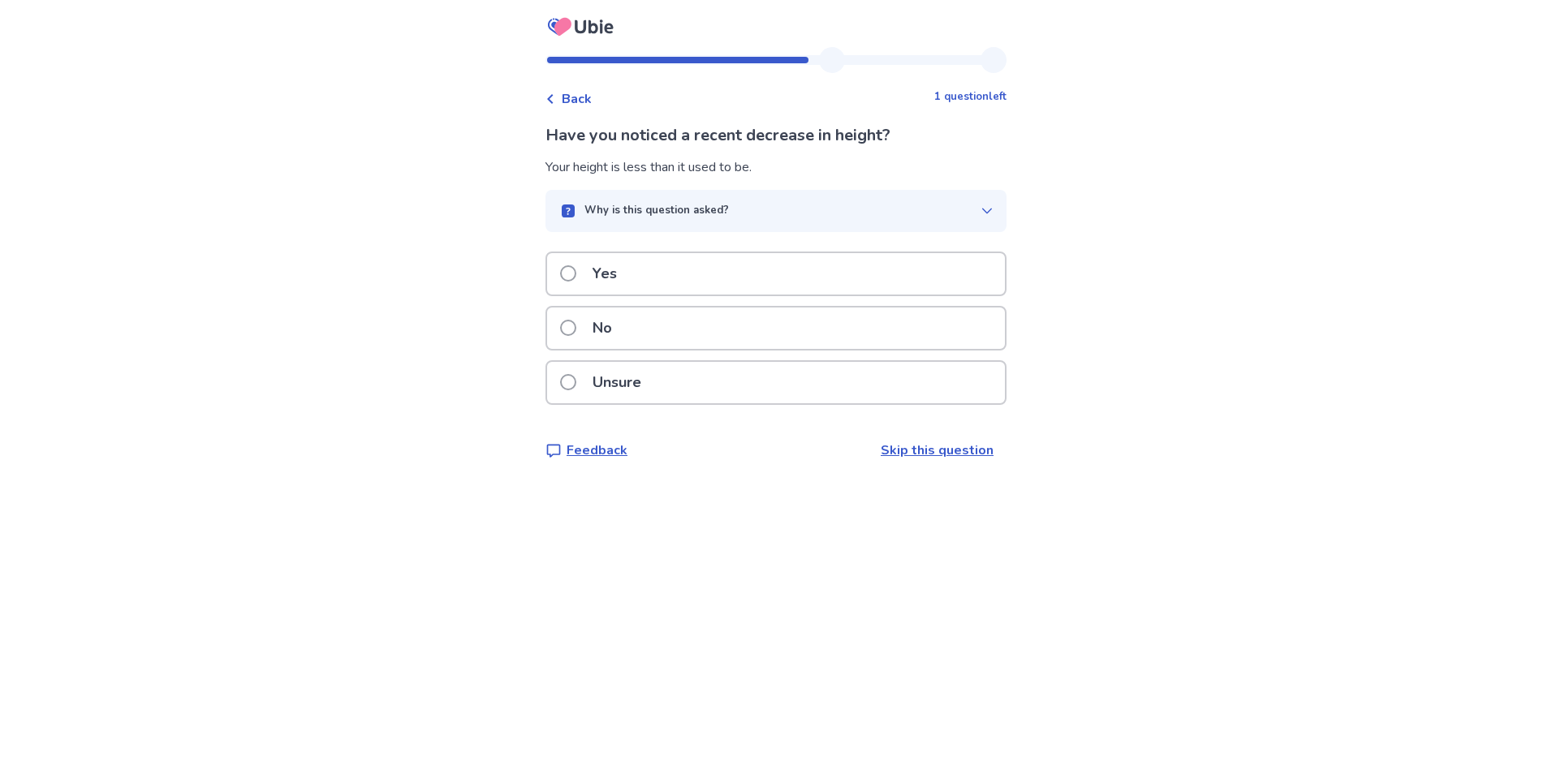
click at [622, 327] on p "No" at bounding box center [602, 328] width 39 height 41
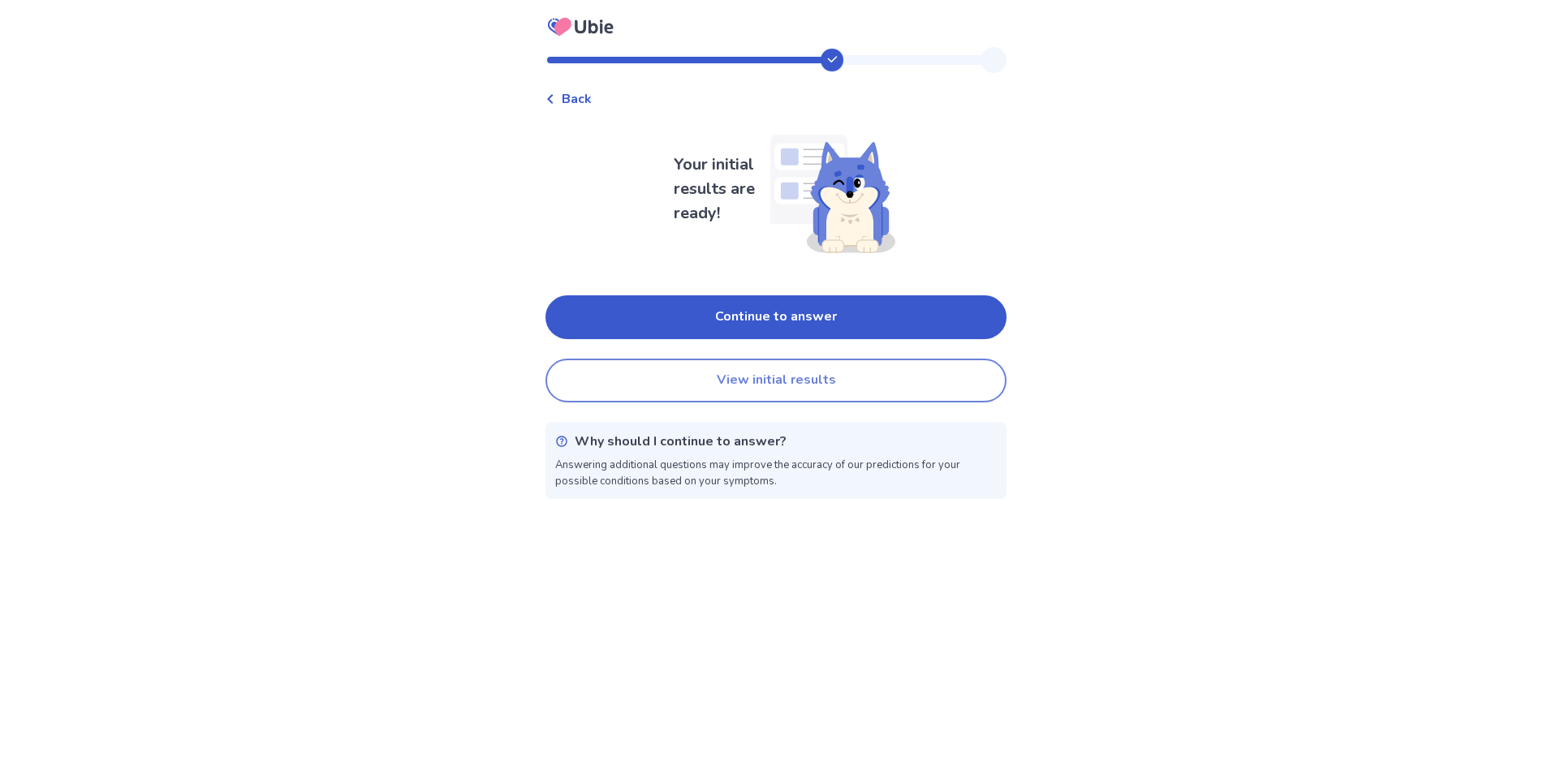
click at [722, 385] on button "View initial results" at bounding box center [775, 381] width 461 height 44
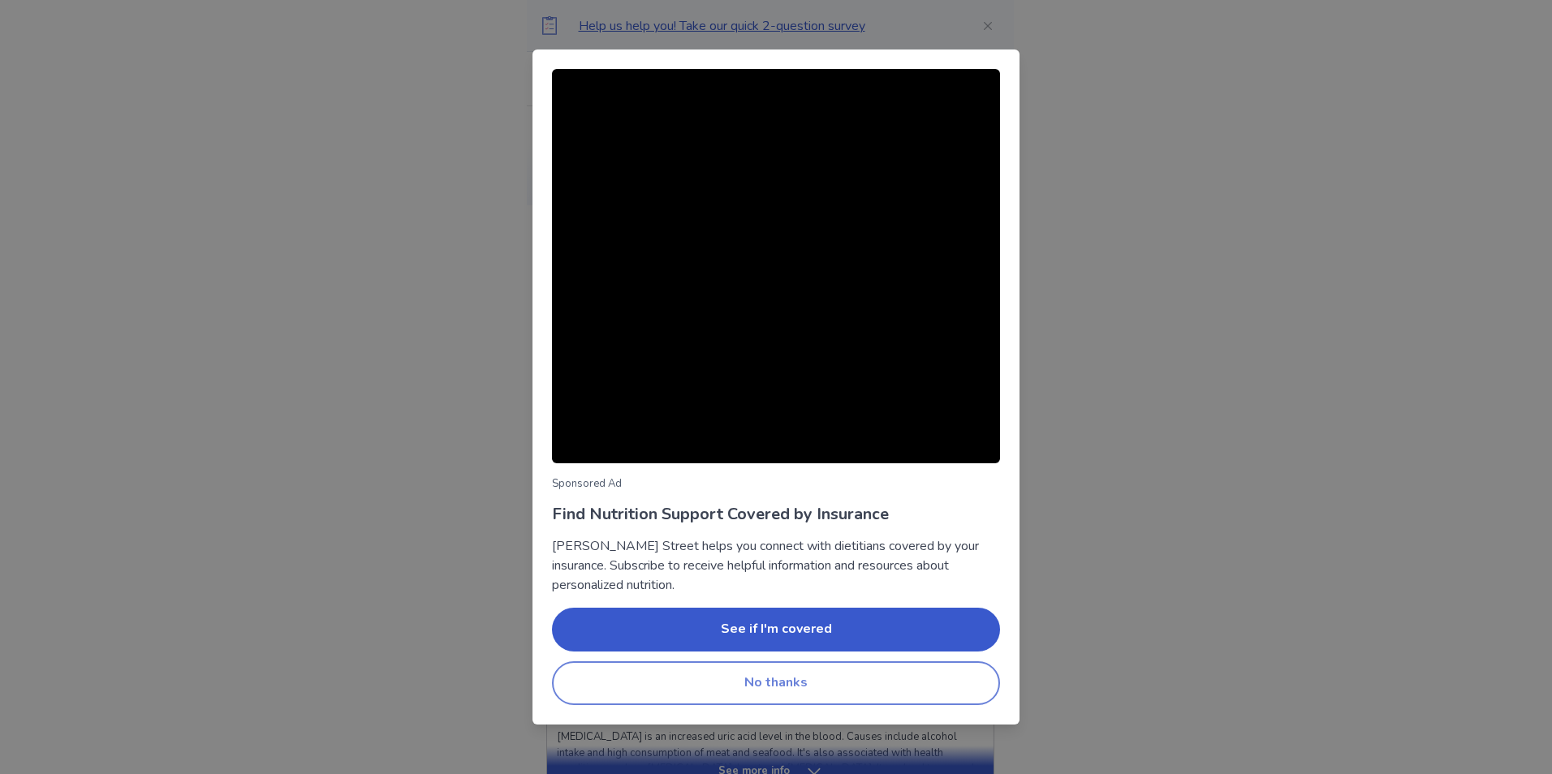
click at [791, 687] on button "No thanks" at bounding box center [776, 684] width 448 height 44
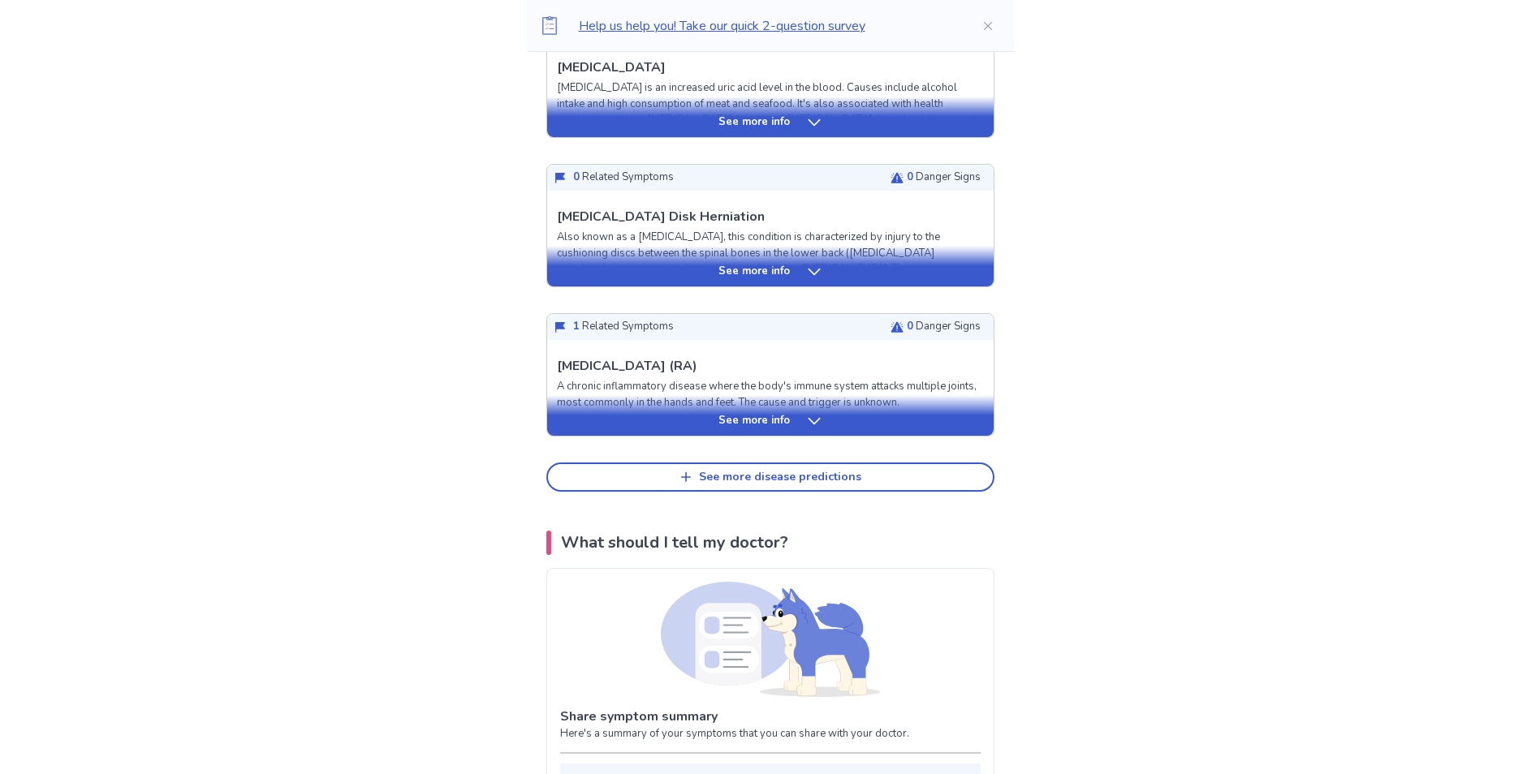
scroll to position [568, 0]
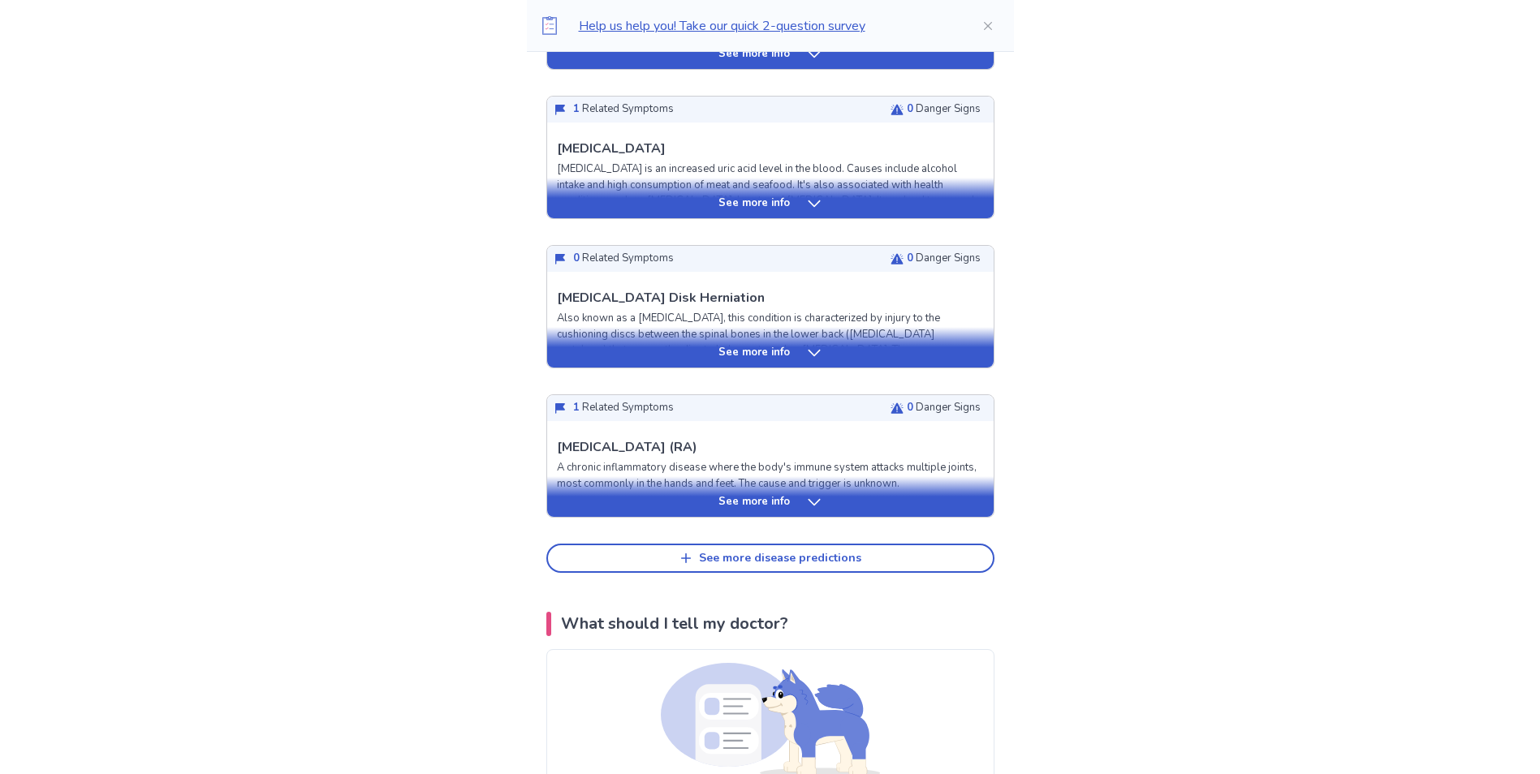
click at [812, 350] on icon at bounding box center [814, 353] width 16 height 16
